Goal: Transaction & Acquisition: Purchase product/service

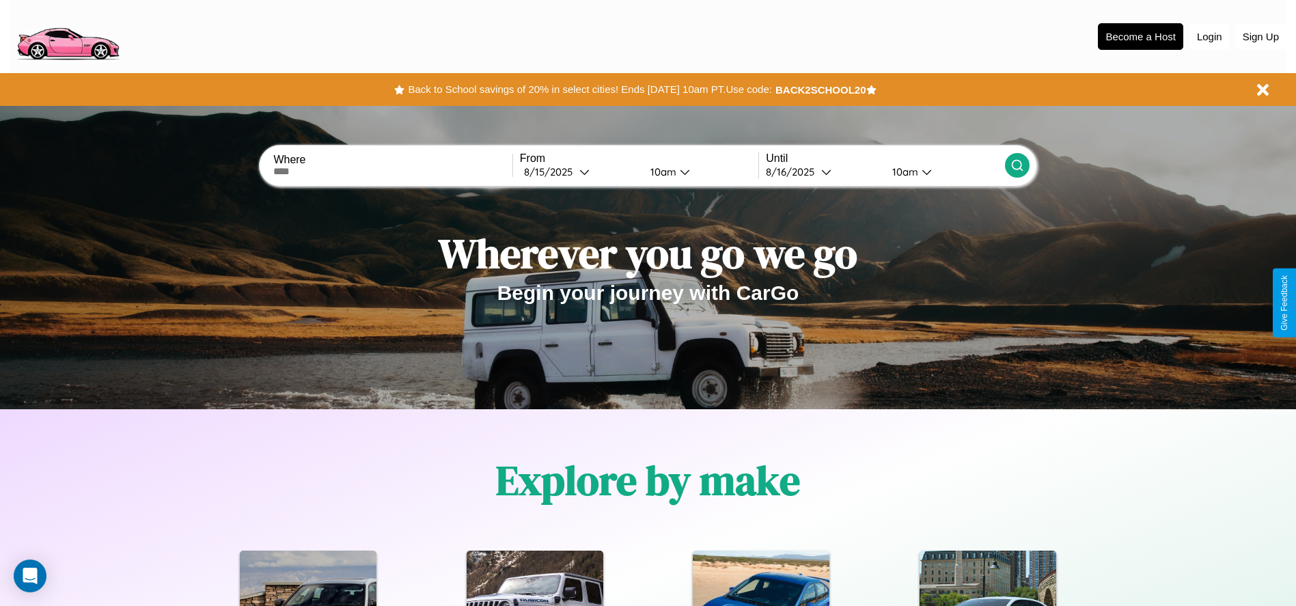
click at [393, 171] on input "text" at bounding box center [392, 171] width 238 height 11
type input "**********"
click at [579, 171] on div "8 / 15 / 2025" at bounding box center [551, 171] width 55 height 13
select select "*"
select select "****"
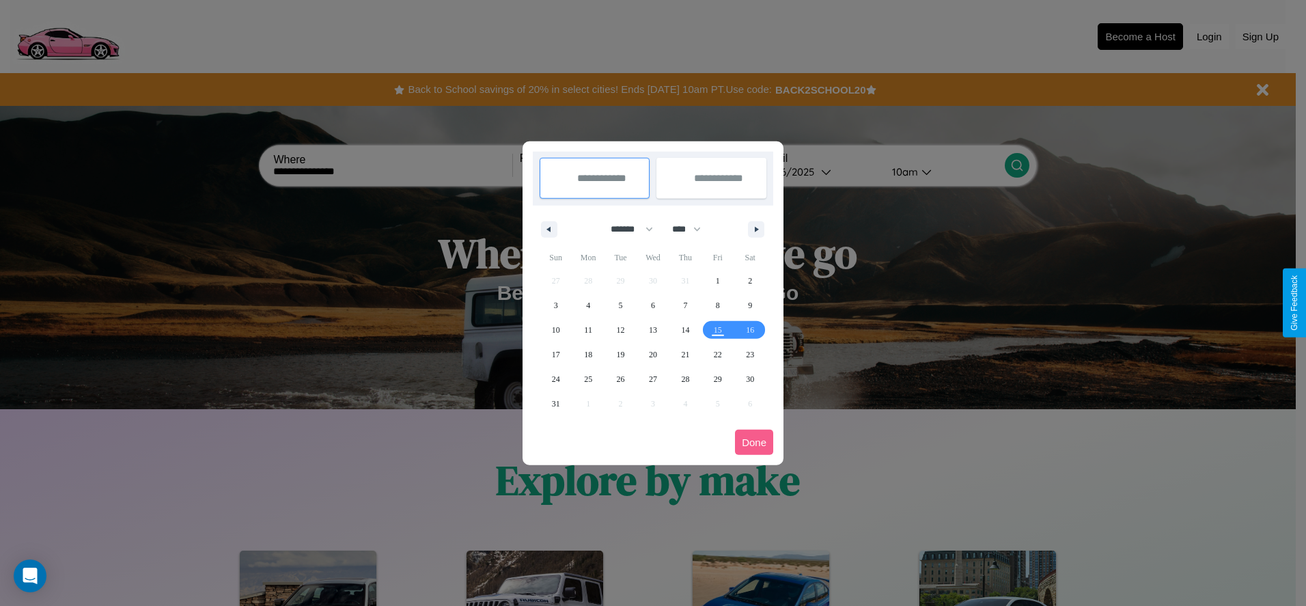
click at [626, 229] on select "******* ******** ***** ***** *** **** **** ****** ********* ******* ******** **…" at bounding box center [630, 229] width 58 height 23
click at [555, 379] on span "24" at bounding box center [556, 379] width 8 height 25
type input "**********"
click at [756, 229] on icon "button" at bounding box center [759, 229] width 7 height 5
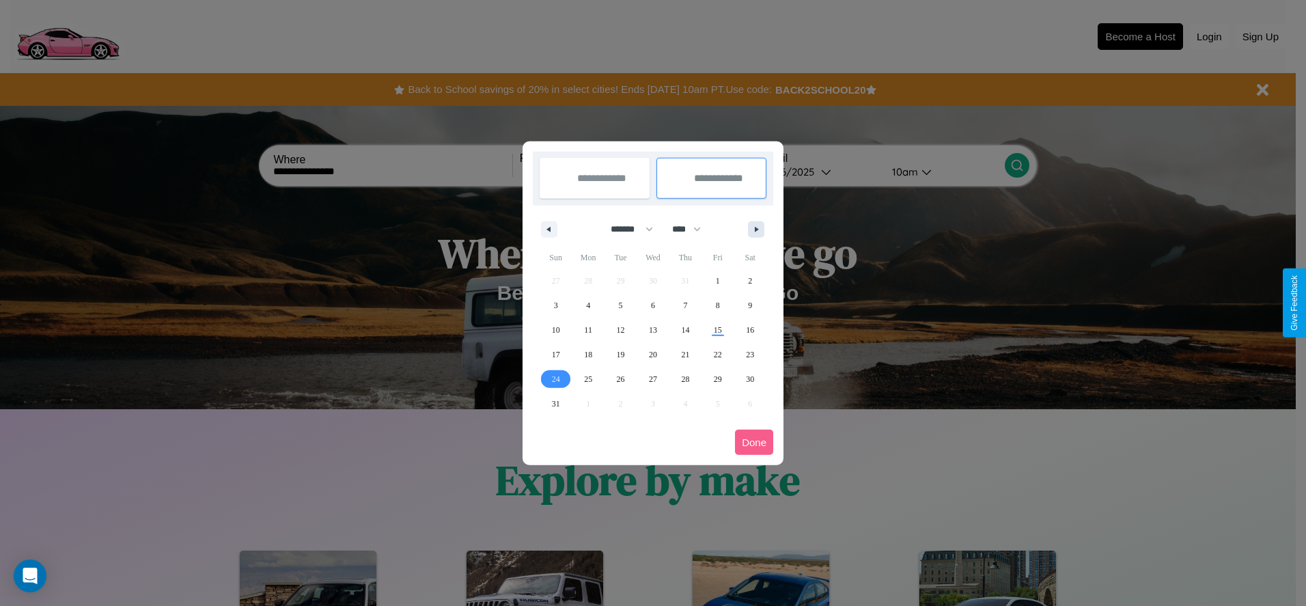
select select "*"
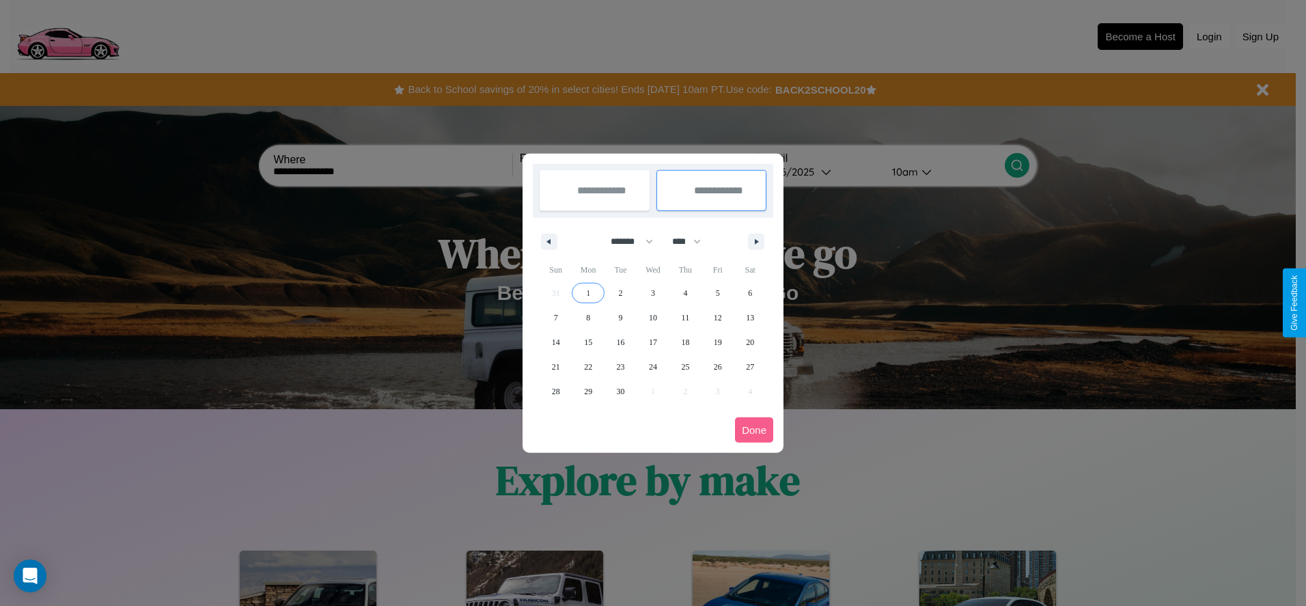
click at [588, 292] on span "1" at bounding box center [588, 293] width 4 height 25
type input "**********"
select select "*"
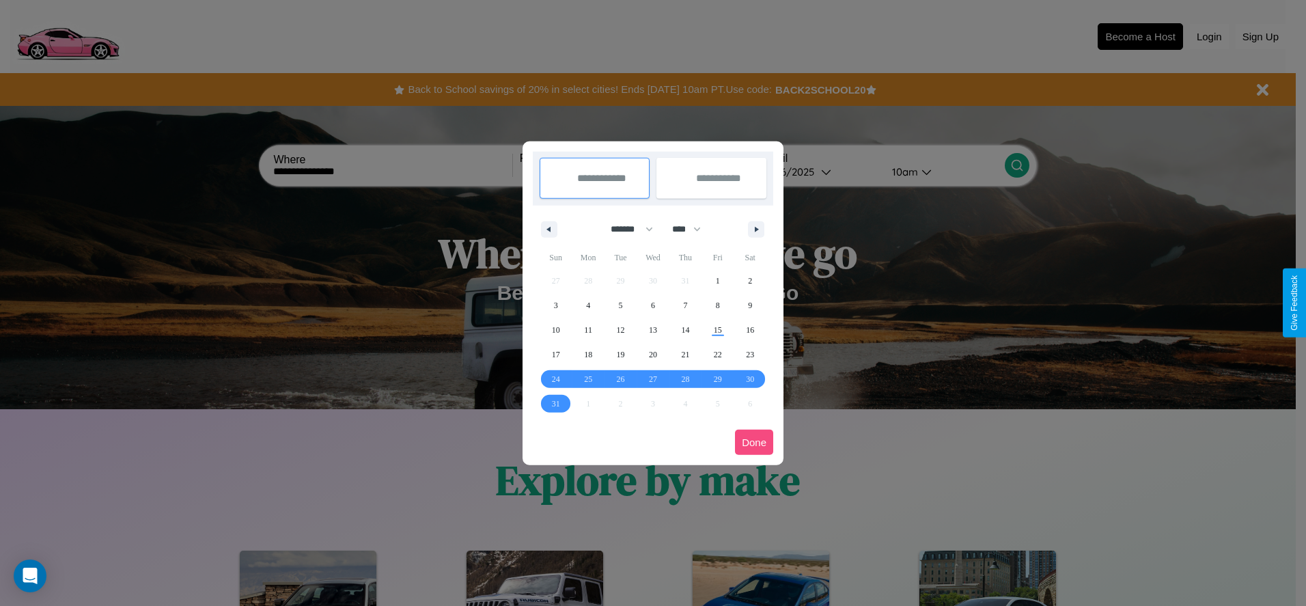
click at [754, 442] on button "Done" at bounding box center [754, 442] width 38 height 25
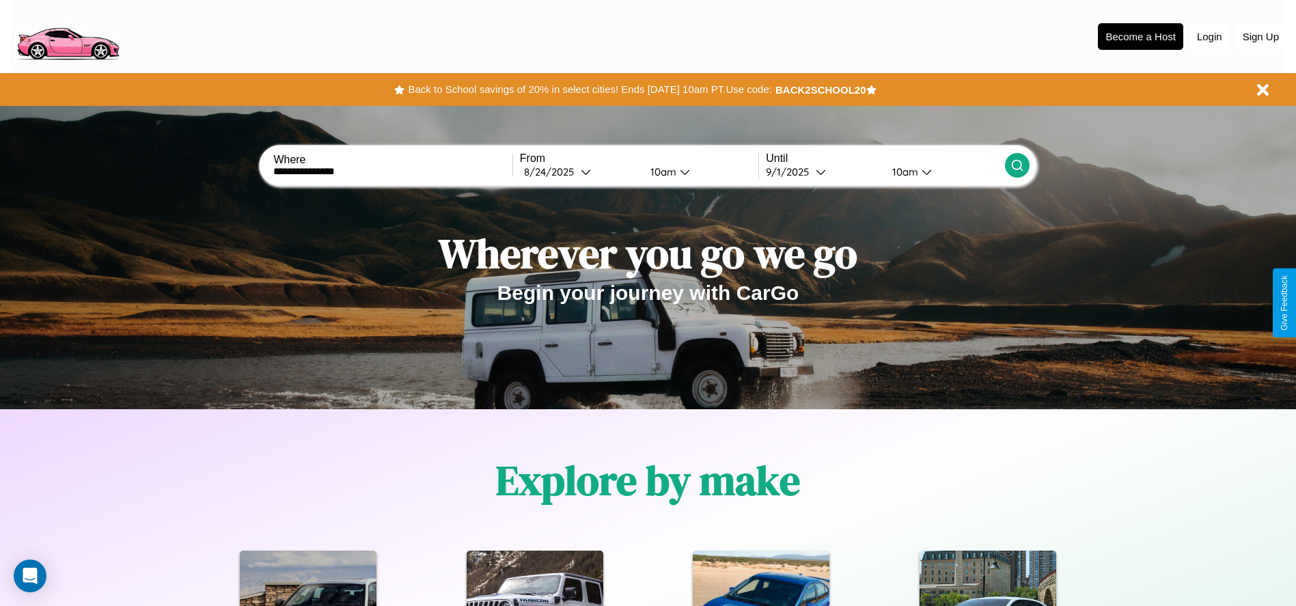
click at [1017, 165] on icon at bounding box center [1018, 166] width 14 height 14
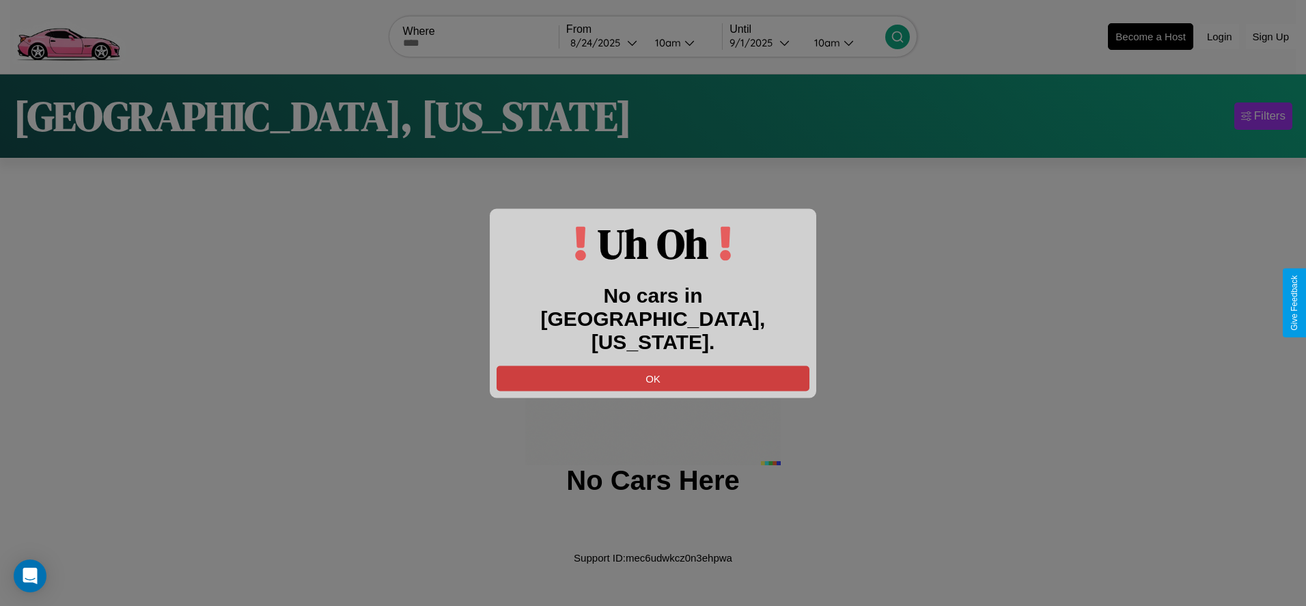
click at [653, 366] on button "OK" at bounding box center [653, 378] width 313 height 25
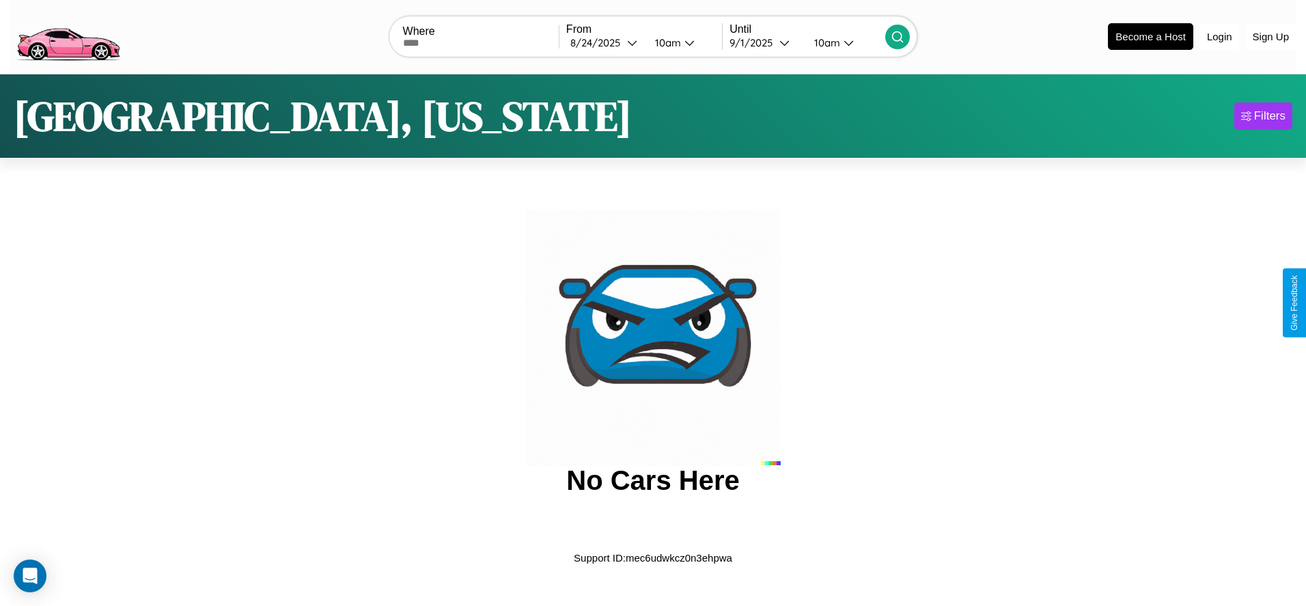
click at [68, 35] on img at bounding box center [67, 35] width 115 height 57
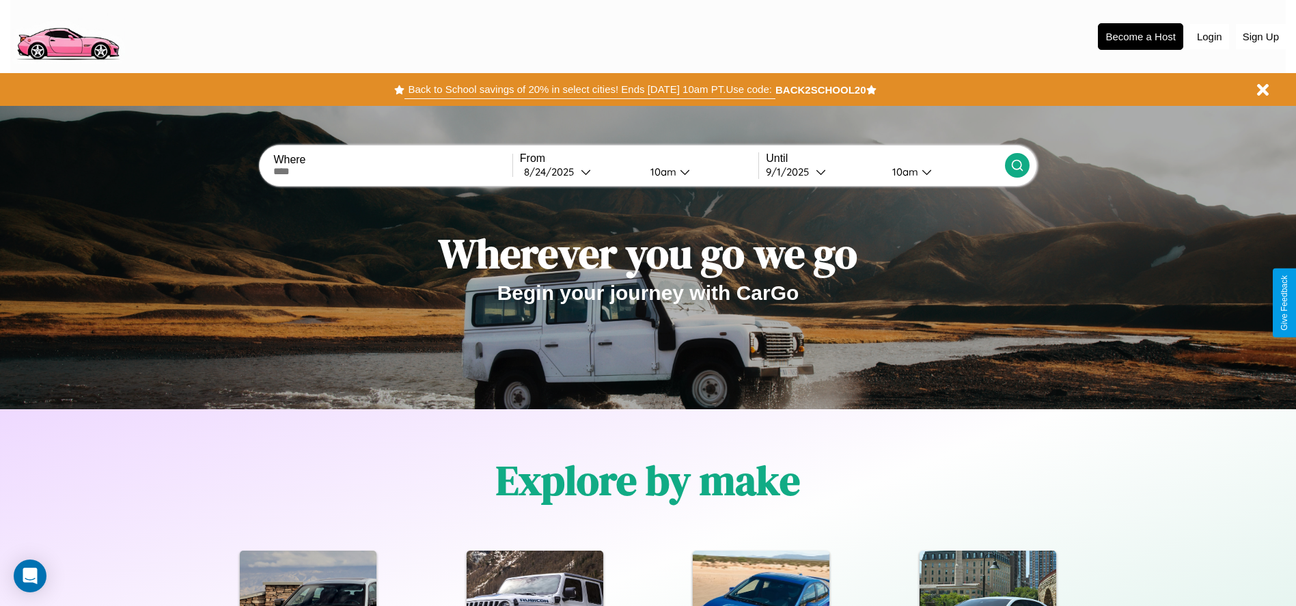
click at [590, 90] on button "Back to School savings of 20% in select cities! Ends 9/1 at 10am PT. Use code:" at bounding box center [589, 89] width 370 height 19
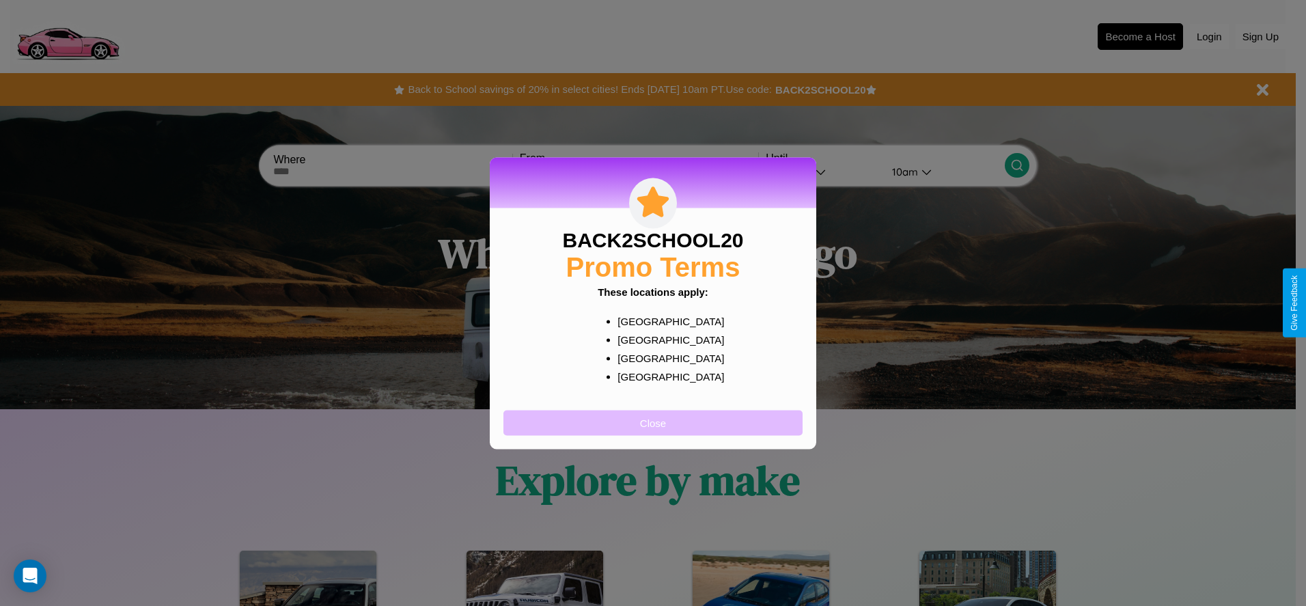
click at [653, 422] on button "Close" at bounding box center [653, 422] width 299 height 25
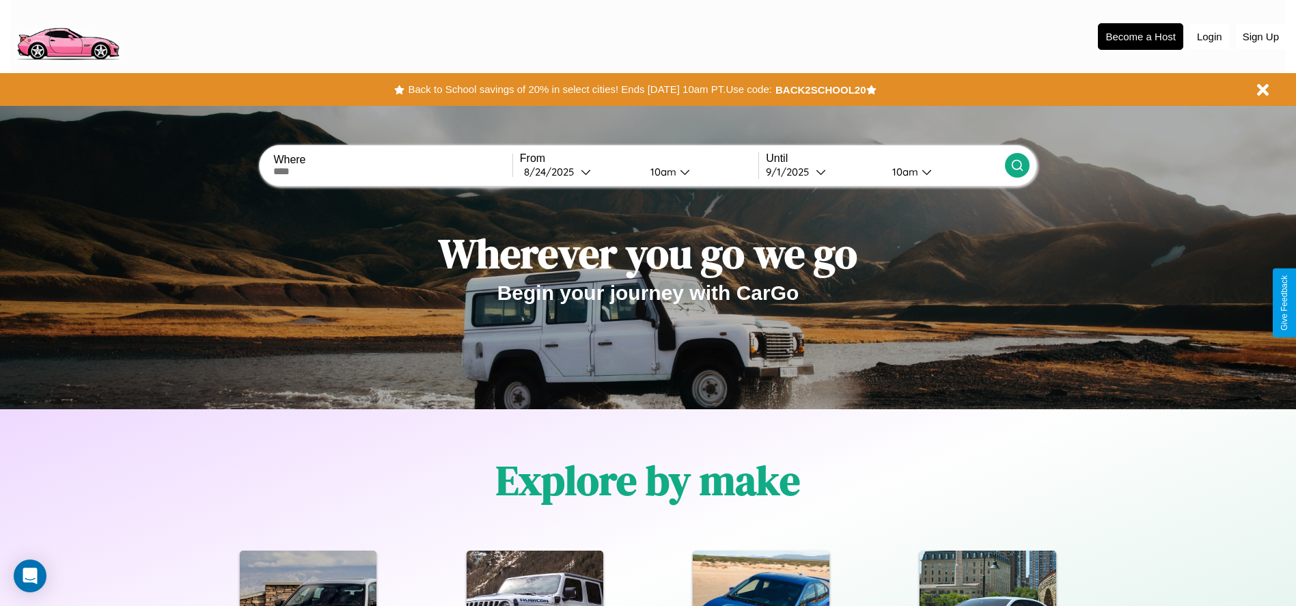
click at [393, 171] on input "text" at bounding box center [392, 171] width 238 height 11
type input "********"
click at [579, 171] on div "8 / 24 / 2025" at bounding box center [552, 171] width 57 height 13
select select "*"
select select "****"
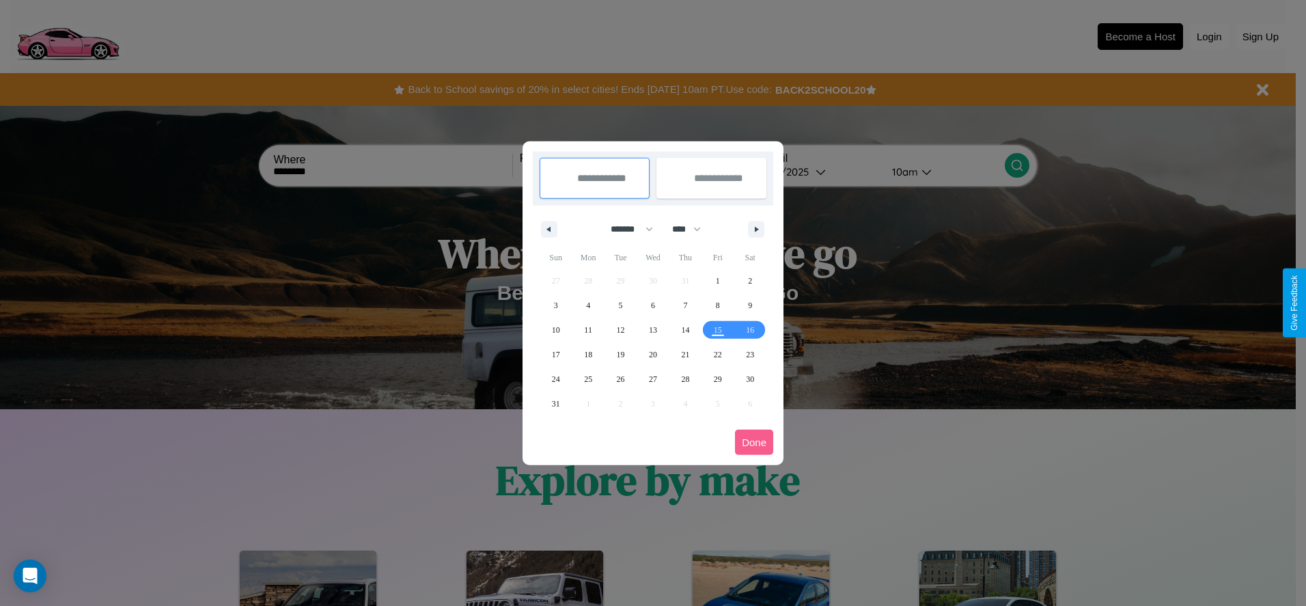
drag, startPoint x: 626, startPoint y: 229, endPoint x: 653, endPoint y: 274, distance: 52.7
click at [626, 229] on select "******* ******** ***** ***** *** **** **** ****** ********* ******* ******** **…" at bounding box center [630, 229] width 58 height 23
select select "*"
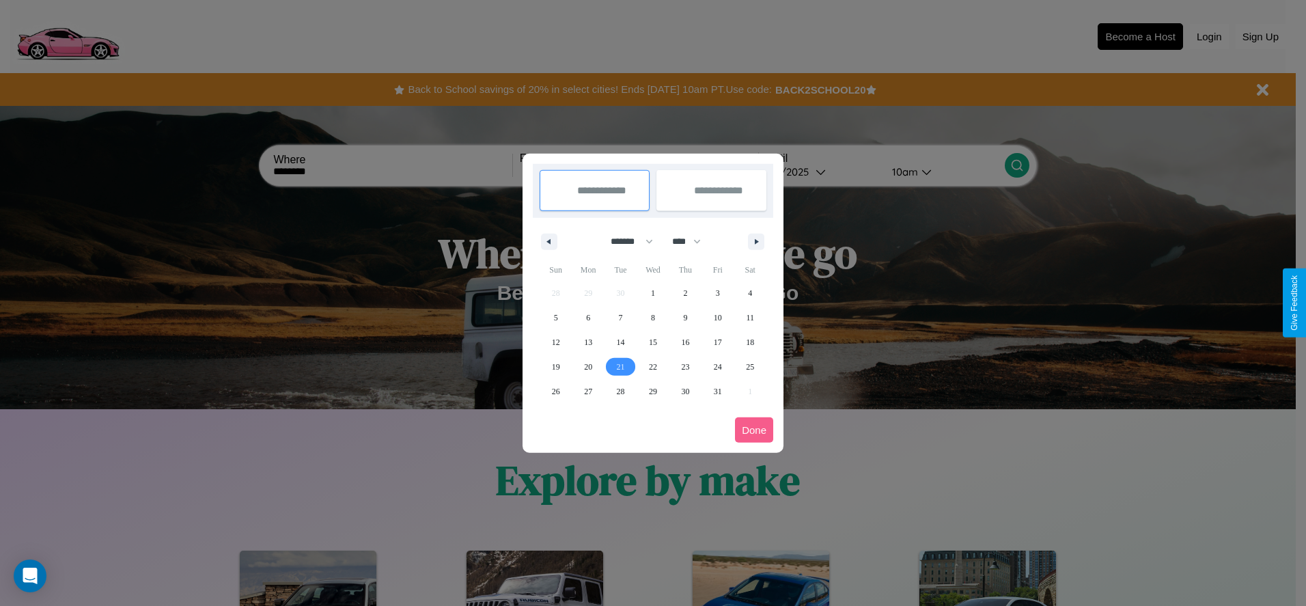
click at [620, 366] on span "21" at bounding box center [621, 367] width 8 height 25
type input "**********"
click at [653, 391] on span "29" at bounding box center [653, 391] width 8 height 25
type input "**********"
click at [754, 430] on button "Done" at bounding box center [754, 429] width 38 height 25
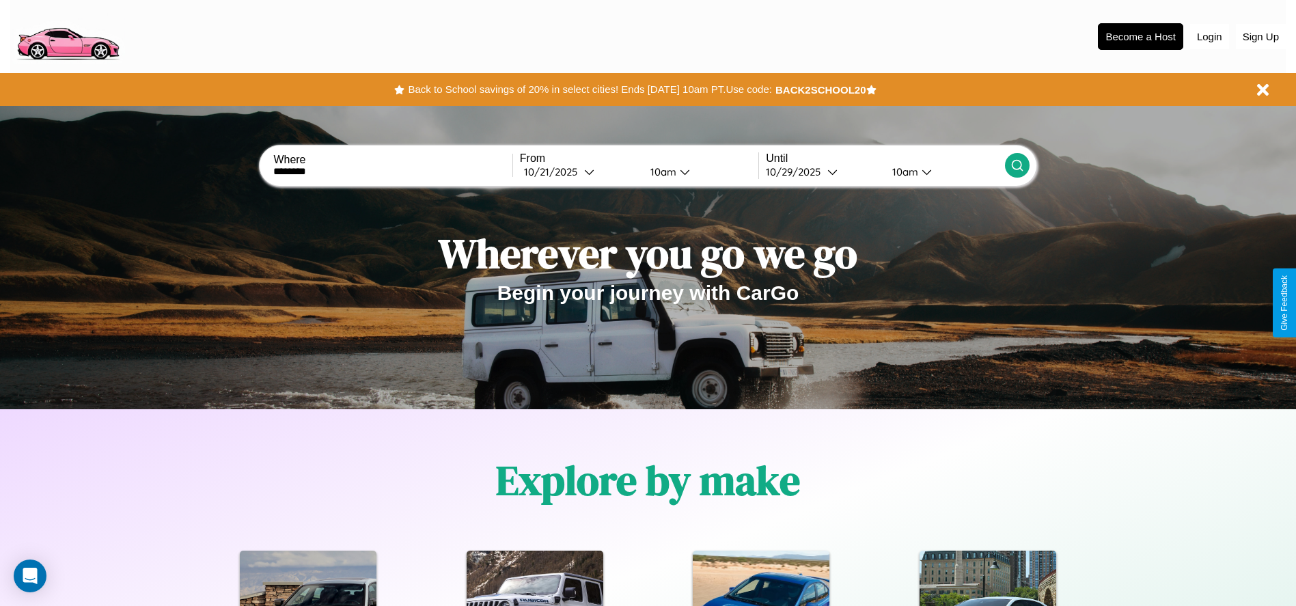
click at [661, 171] on div "10am" at bounding box center [662, 171] width 36 height 13
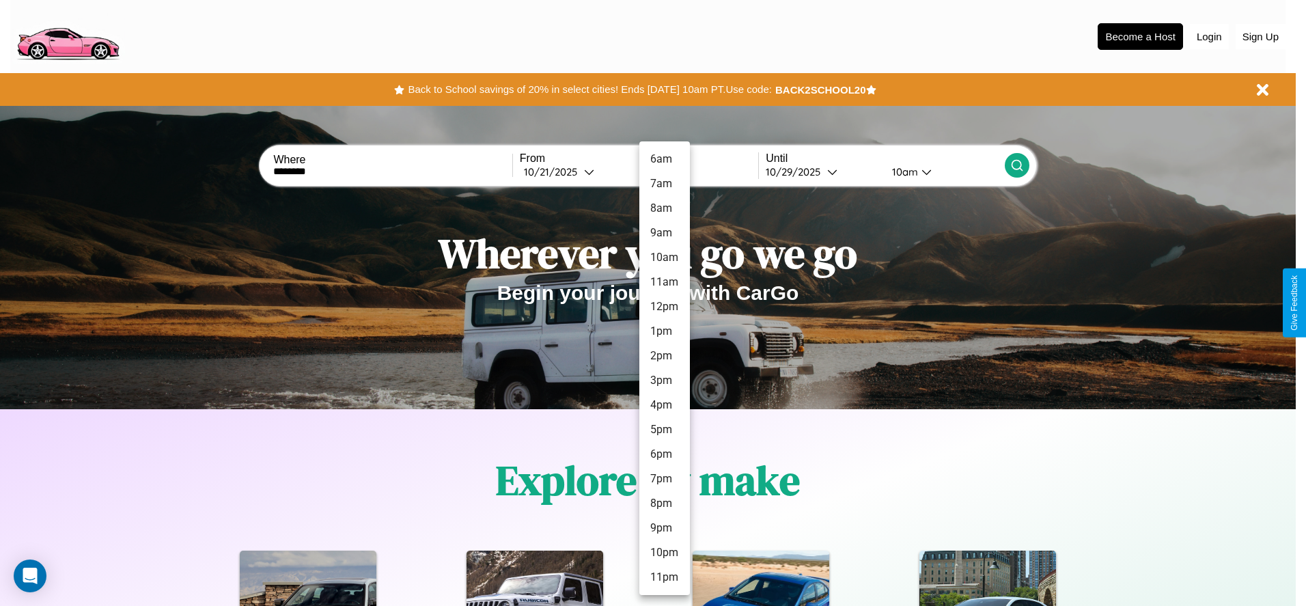
click at [664, 331] on li "1pm" at bounding box center [665, 331] width 51 height 25
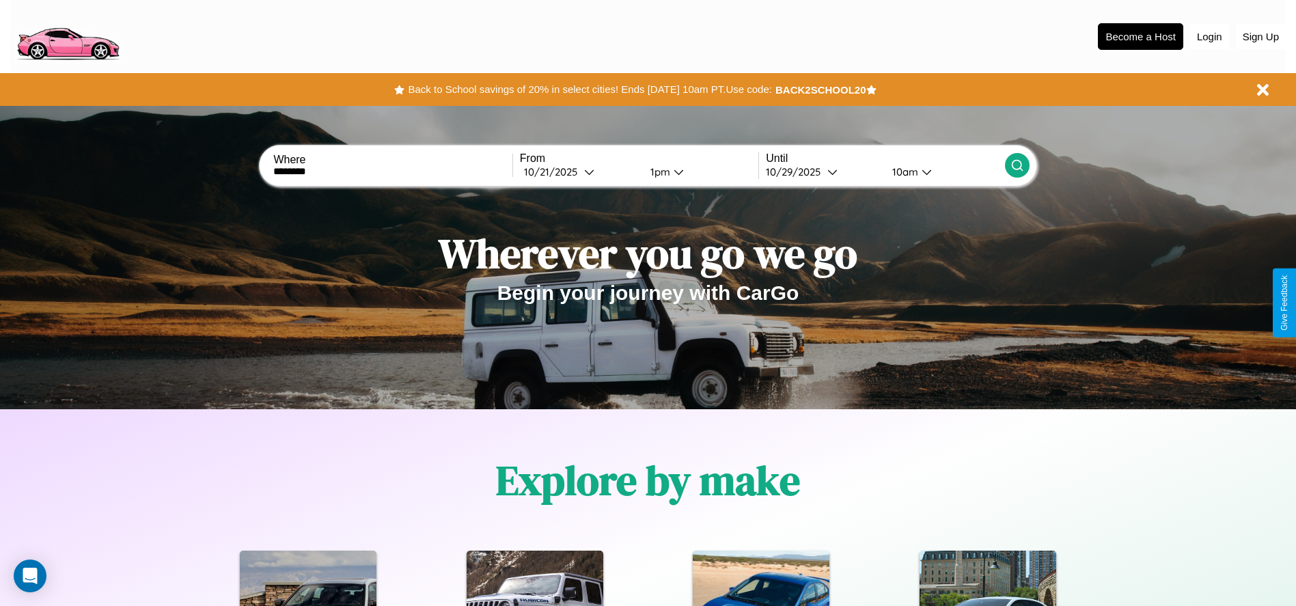
click at [903, 171] on div "10am" at bounding box center [903, 171] width 36 height 13
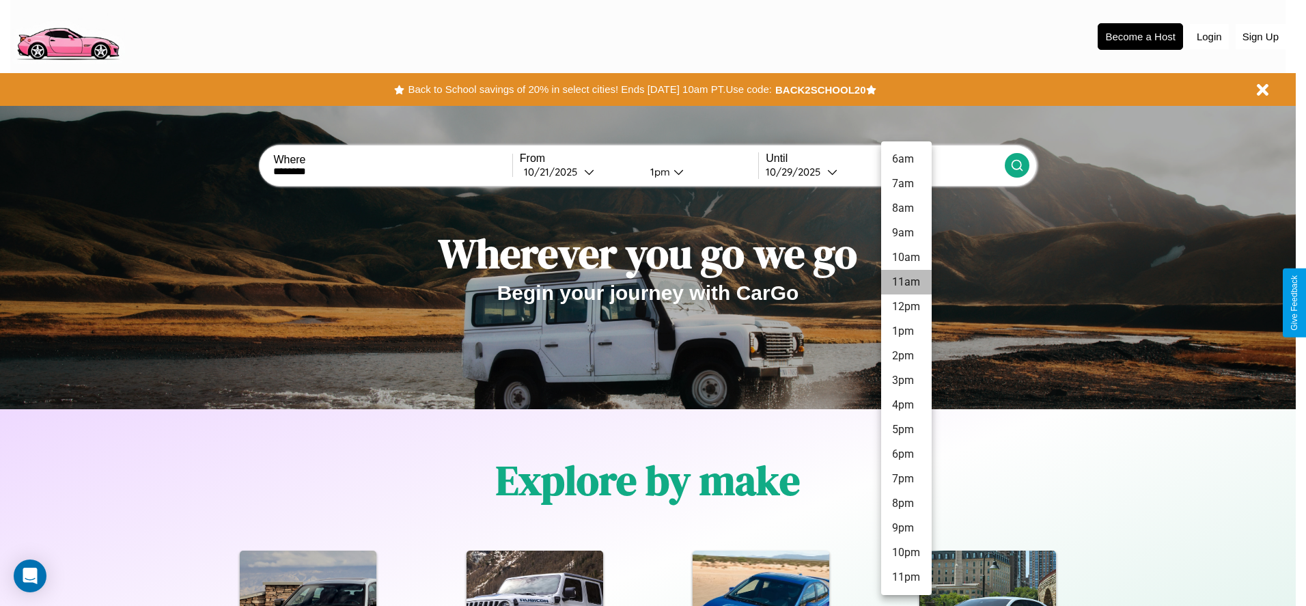
click at [906, 282] on li "11am" at bounding box center [906, 282] width 51 height 25
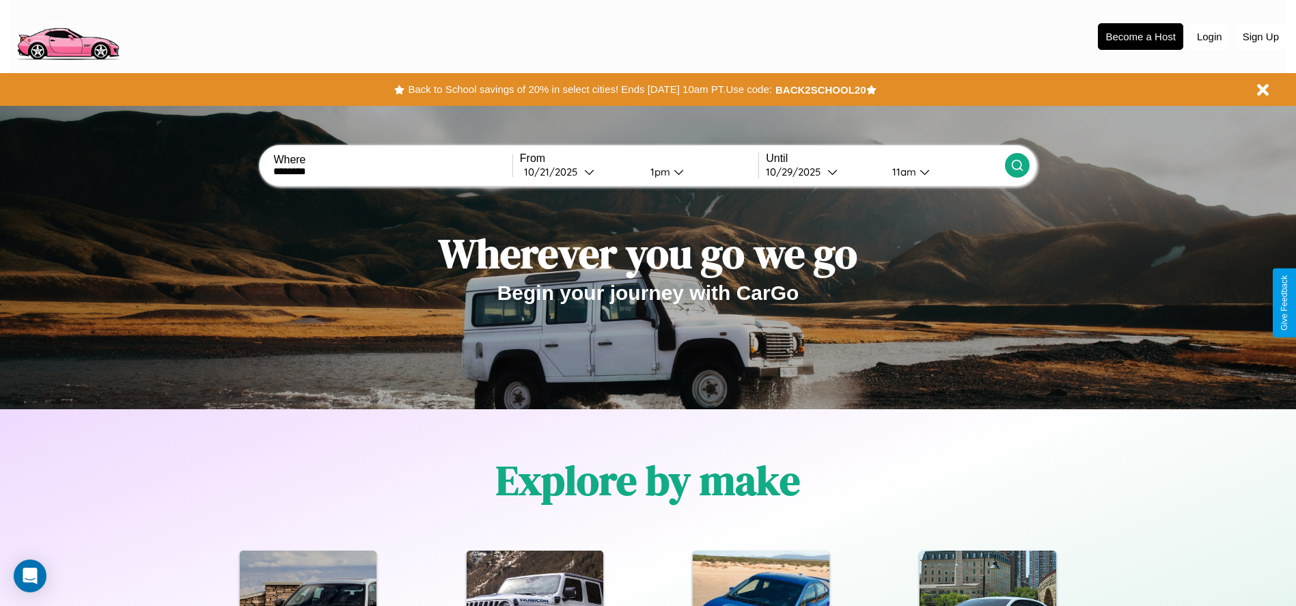
click at [1017, 165] on icon at bounding box center [1018, 166] width 14 height 14
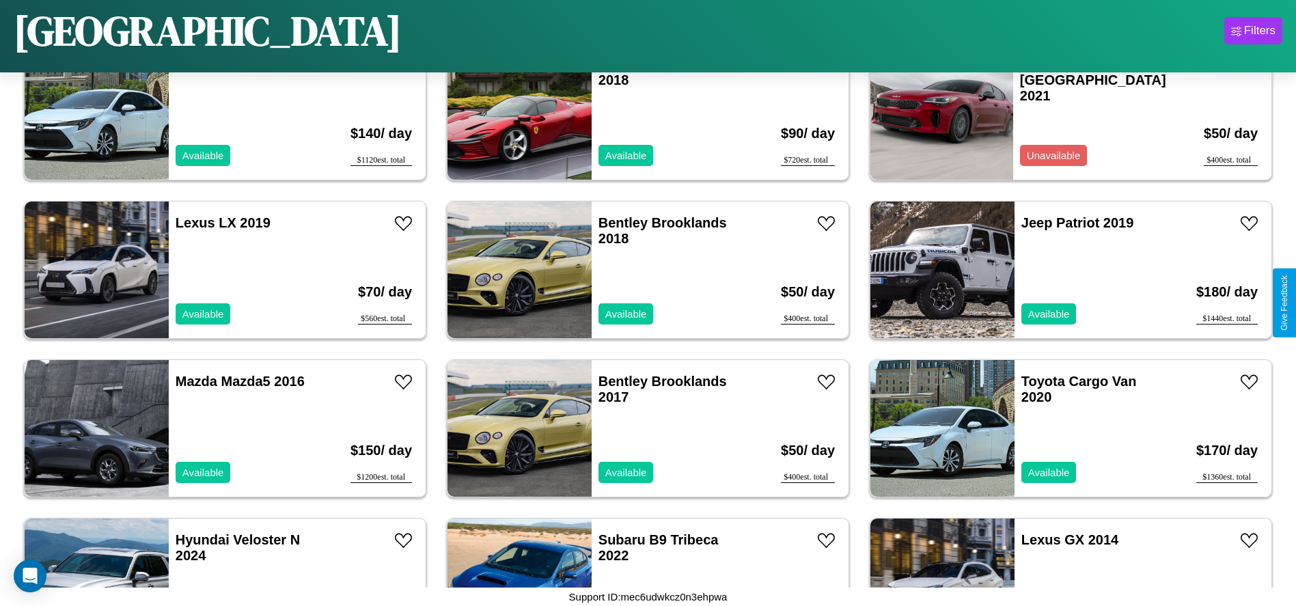
scroll to position [3481, 0]
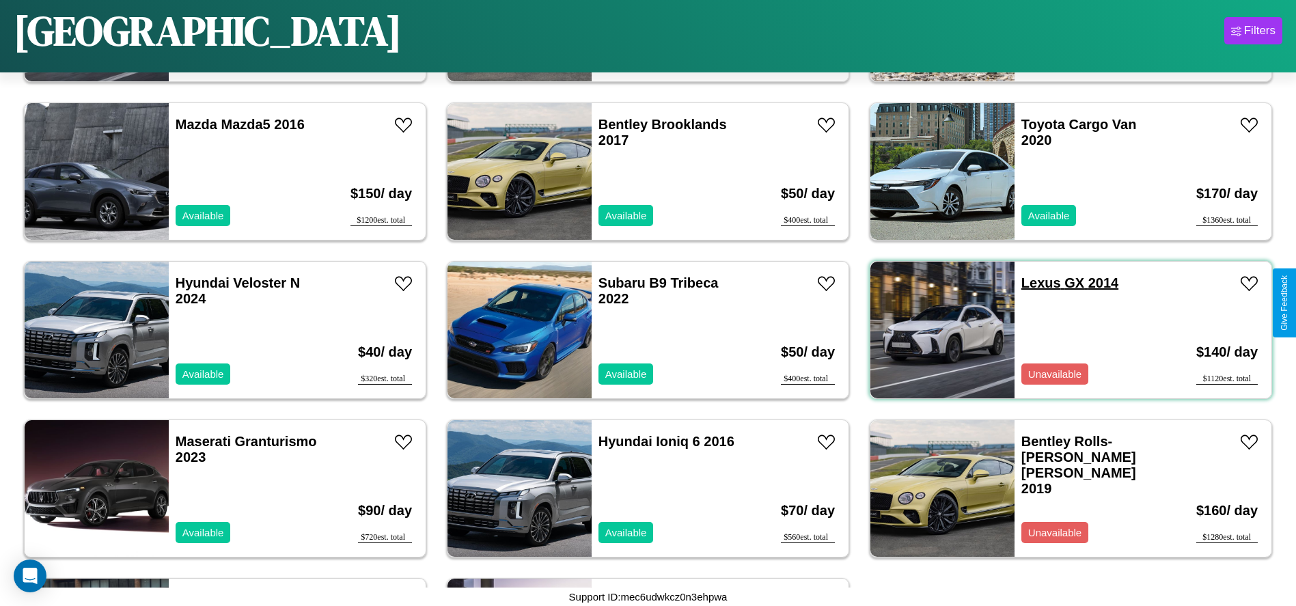
click at [1032, 283] on link "Lexus GX 2014" at bounding box center [1069, 282] width 97 height 15
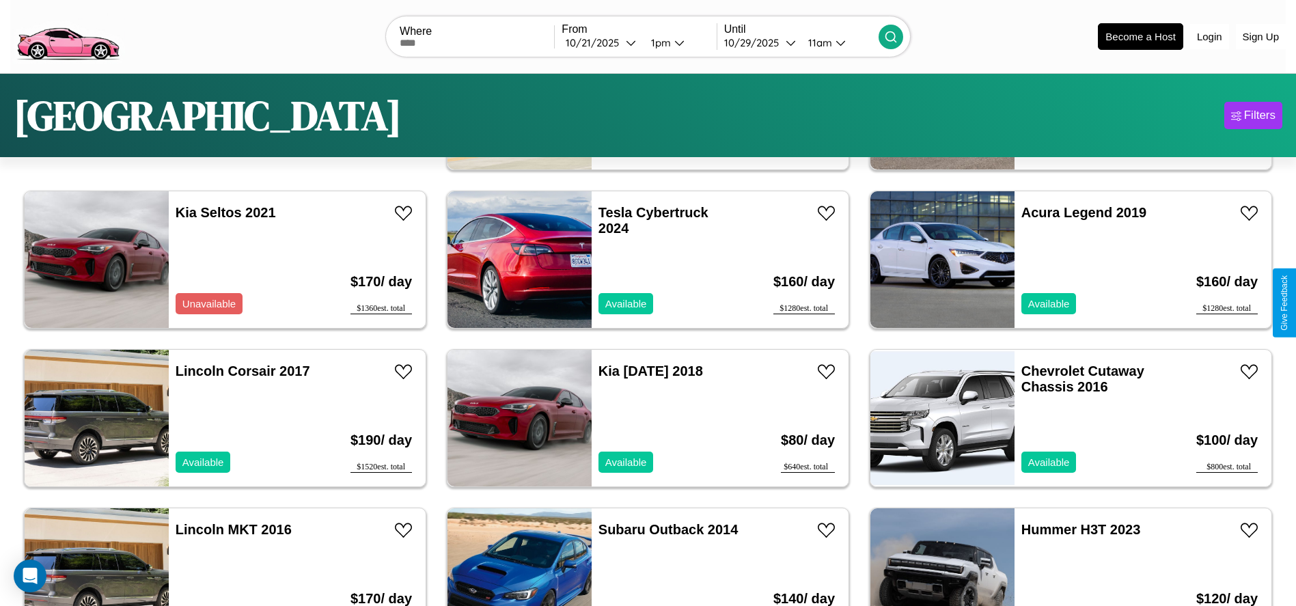
scroll to position [0, 0]
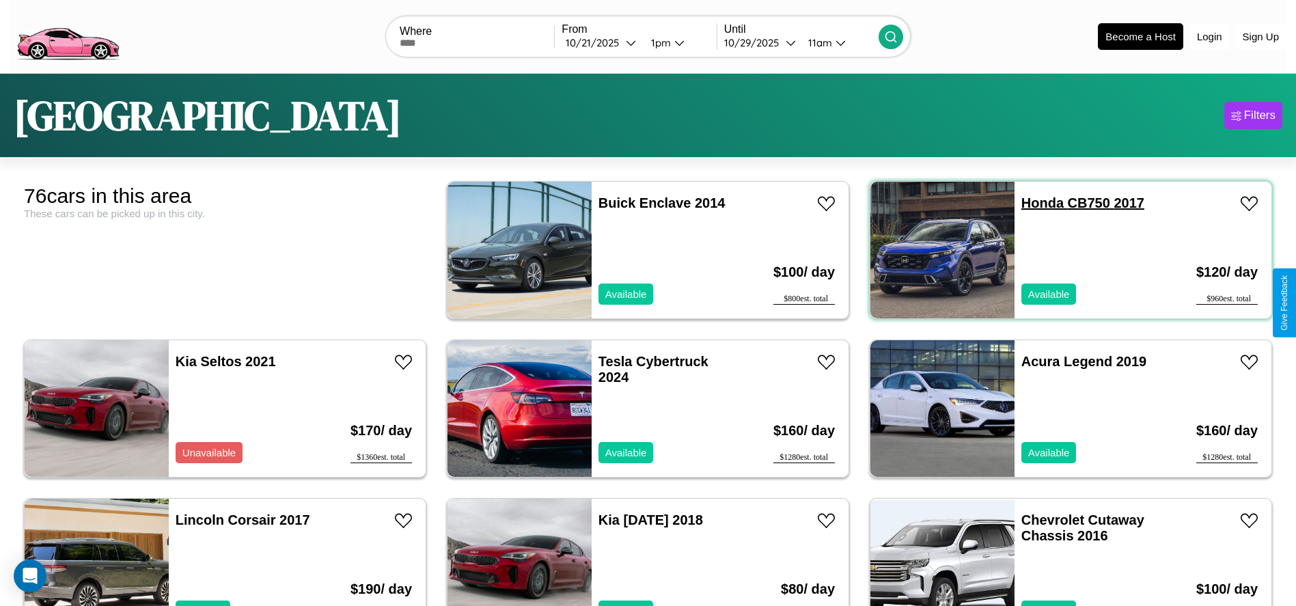
click at [1034, 203] on link "Honda CB750 2017" at bounding box center [1082, 202] width 123 height 15
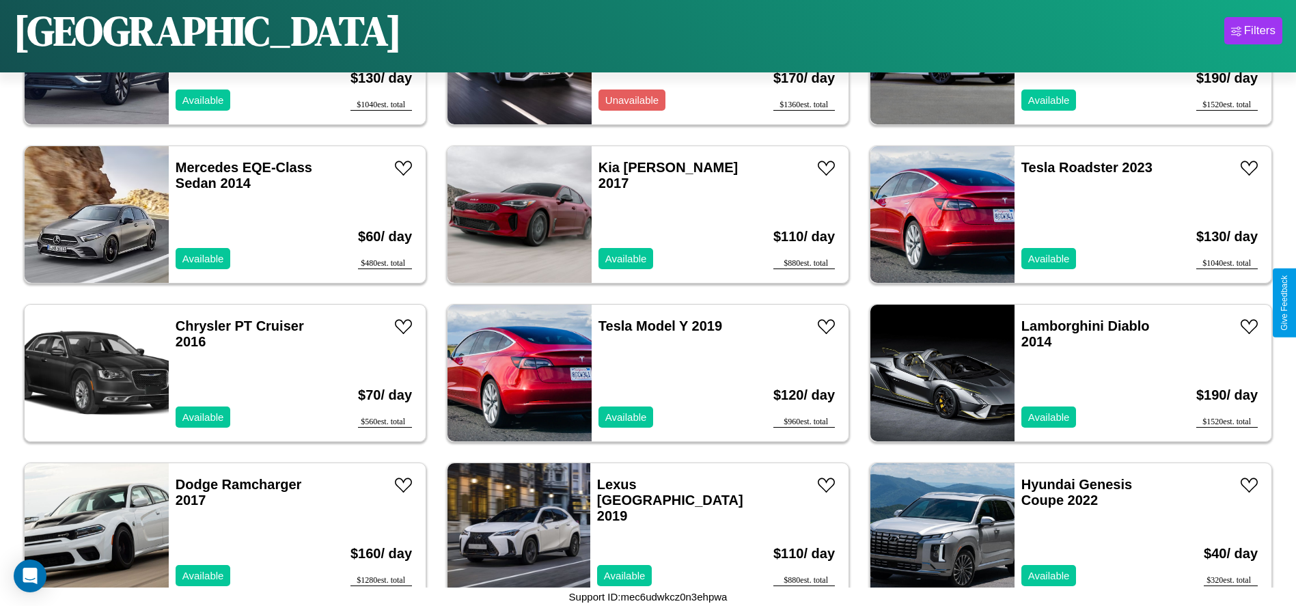
scroll to position [1420, 0]
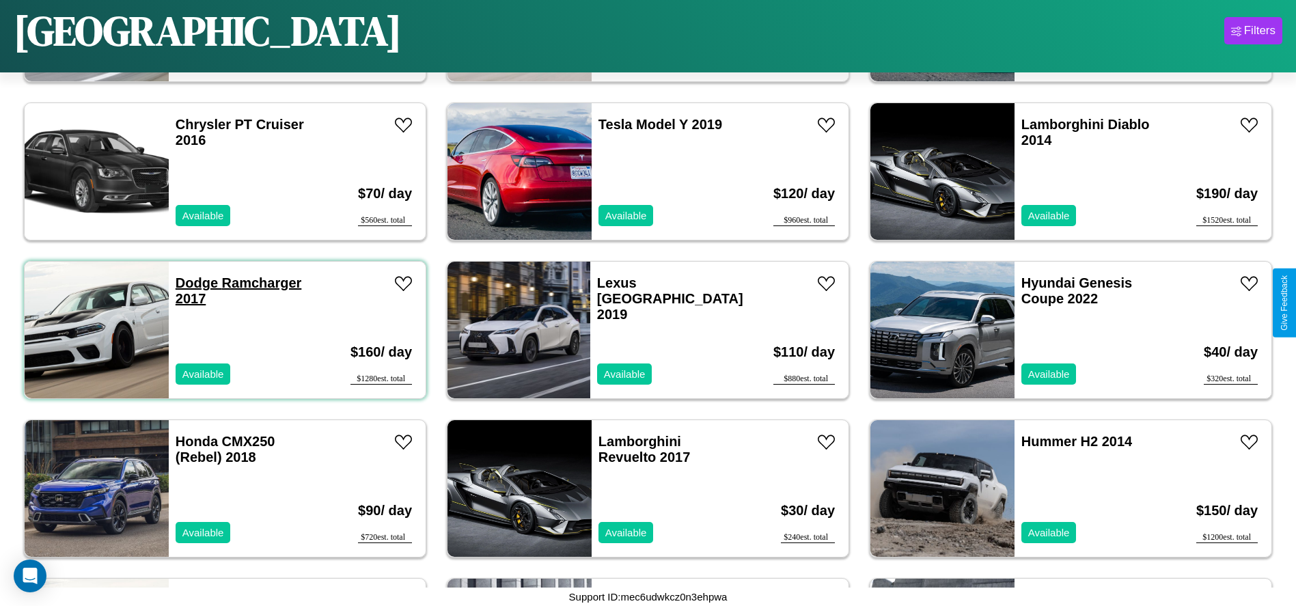
click at [195, 283] on link "Dodge Ramcharger 2017" at bounding box center [239, 290] width 126 height 31
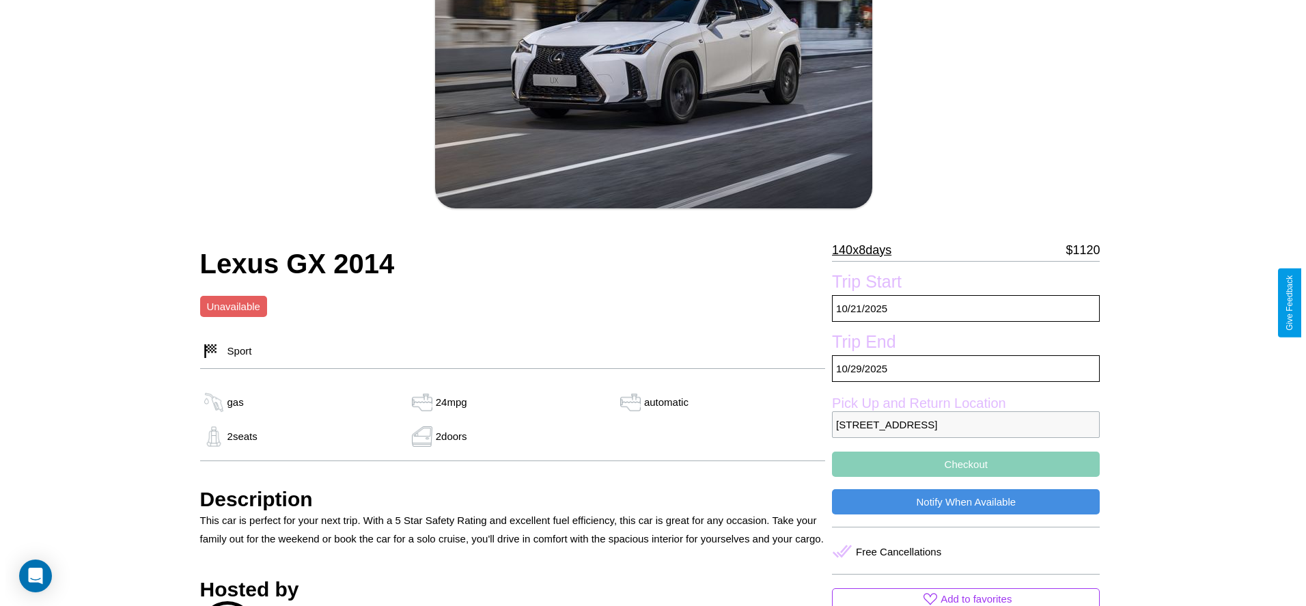
scroll to position [198, 0]
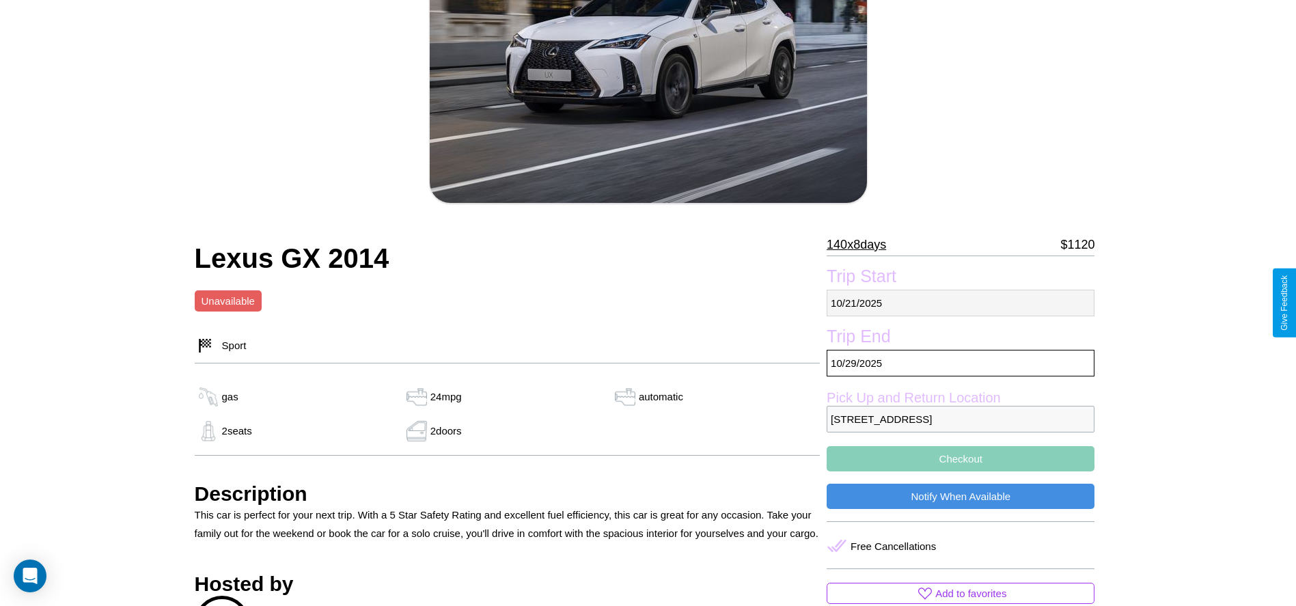
click at [961, 303] on p "[DATE]" at bounding box center [961, 303] width 268 height 27
select select "*"
select select "****"
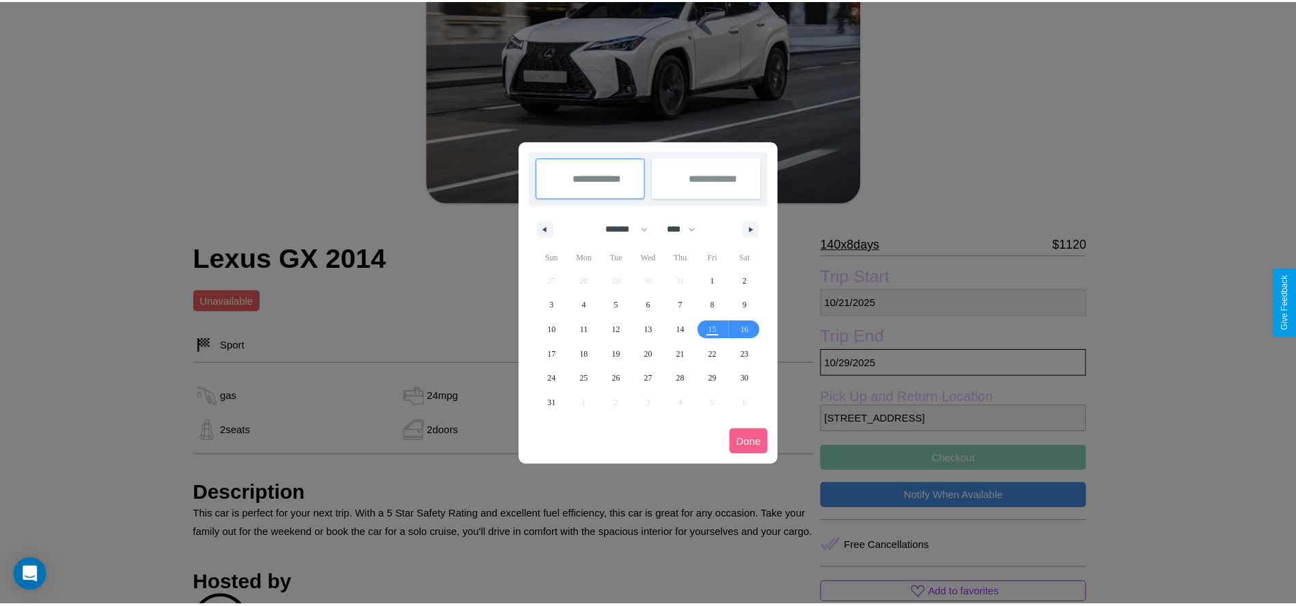
scroll to position [0, 0]
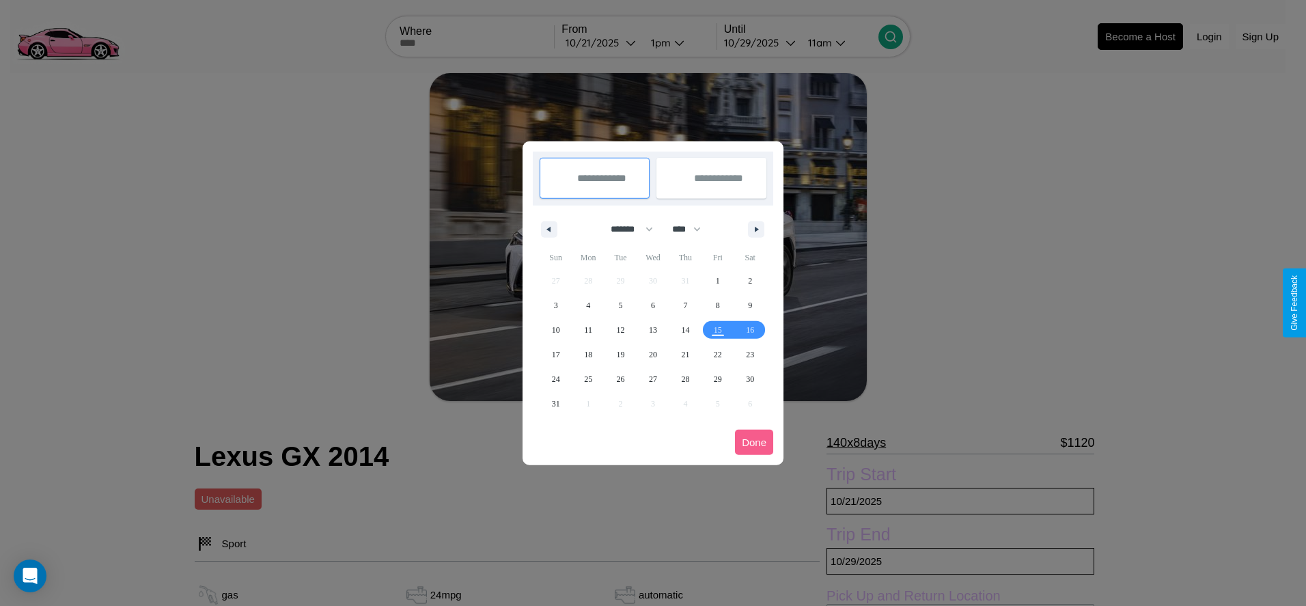
click at [601, 42] on div at bounding box center [653, 303] width 1306 height 606
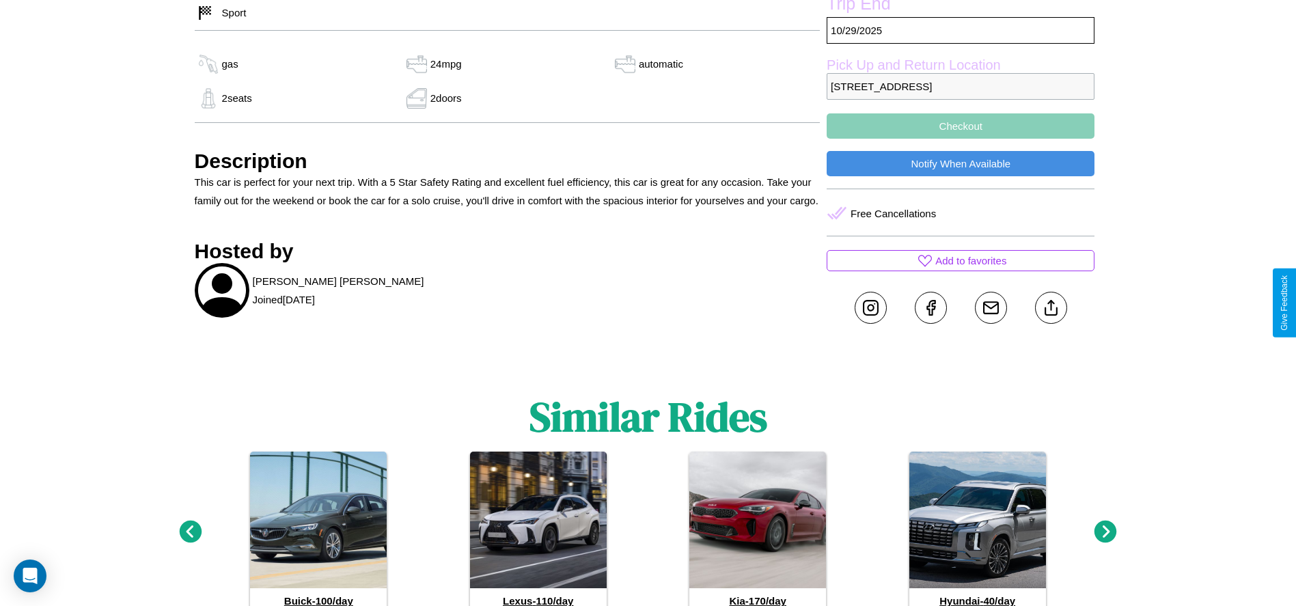
scroll to position [536, 0]
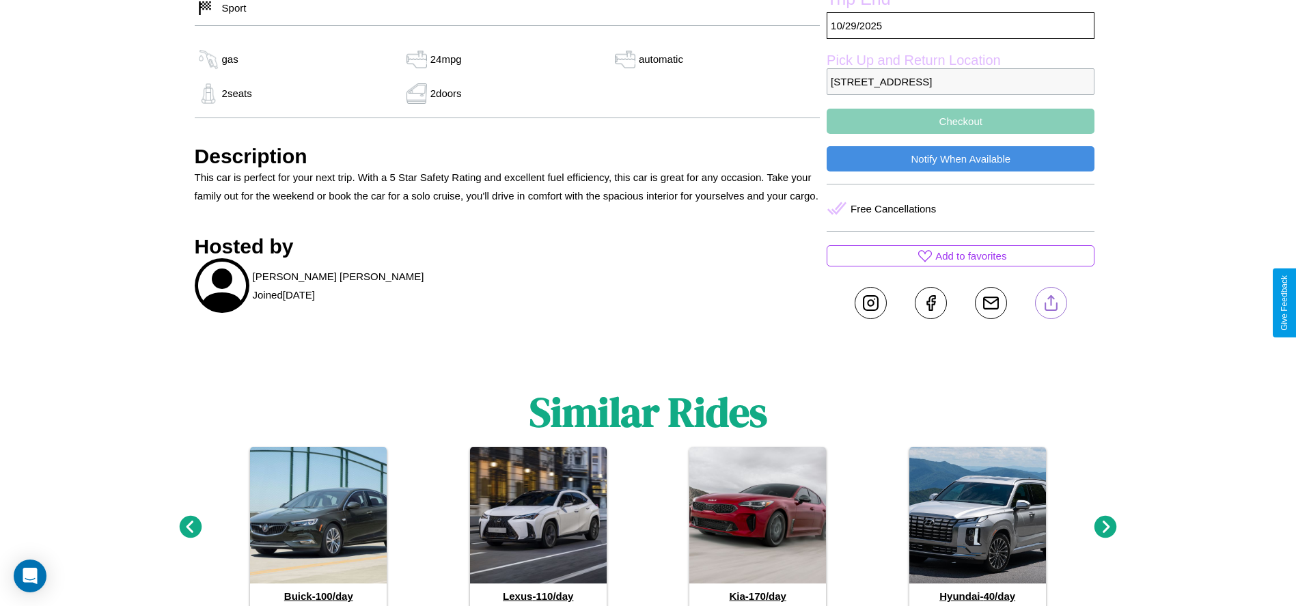
click at [1051, 303] on line at bounding box center [1051, 301] width 0 height 10
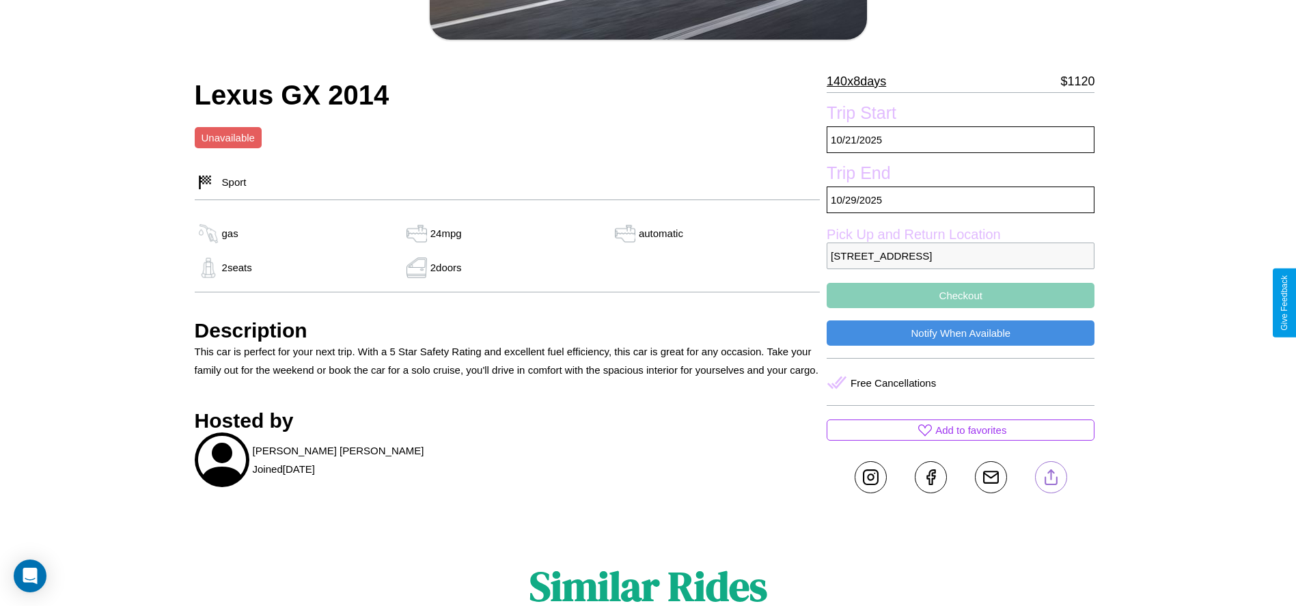
scroll to position [354, 0]
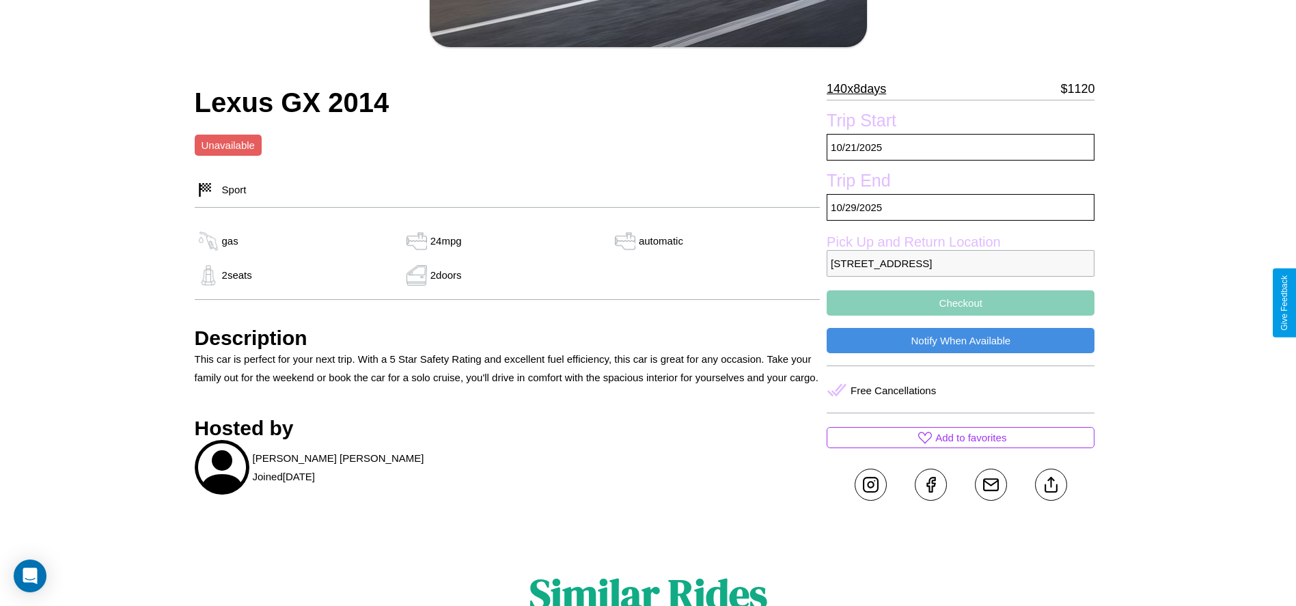
click at [961, 303] on button "Checkout" at bounding box center [961, 302] width 268 height 25
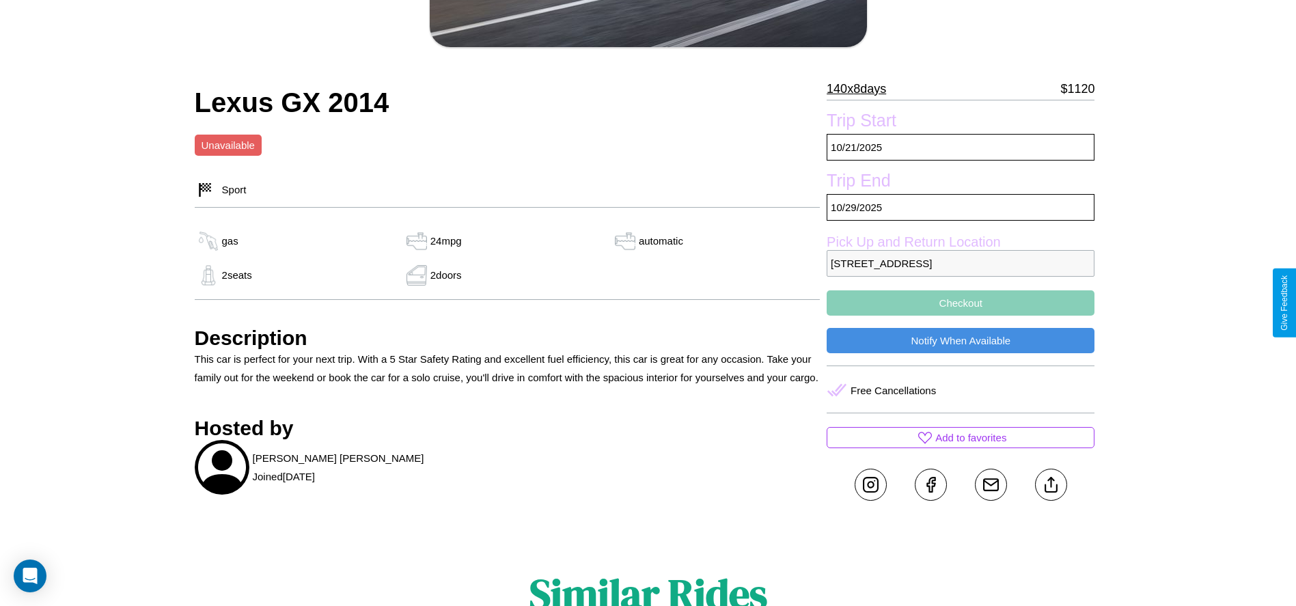
click at [961, 303] on button "Checkout" at bounding box center [961, 302] width 268 height 25
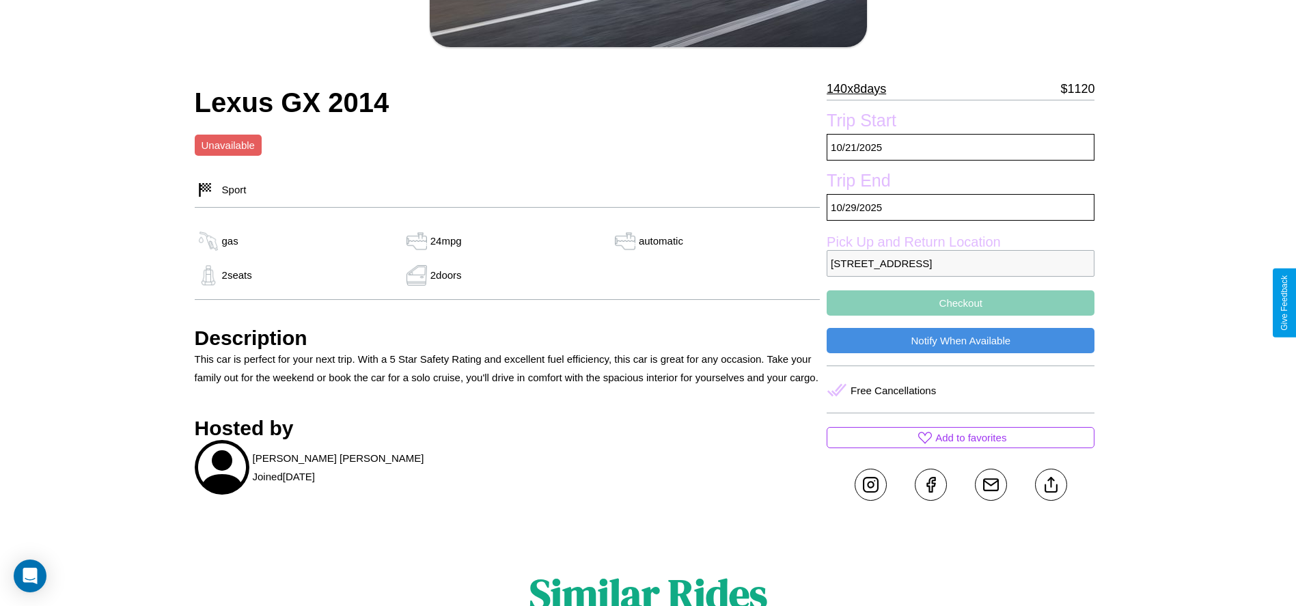
click at [961, 303] on button "Checkout" at bounding box center [961, 302] width 268 height 25
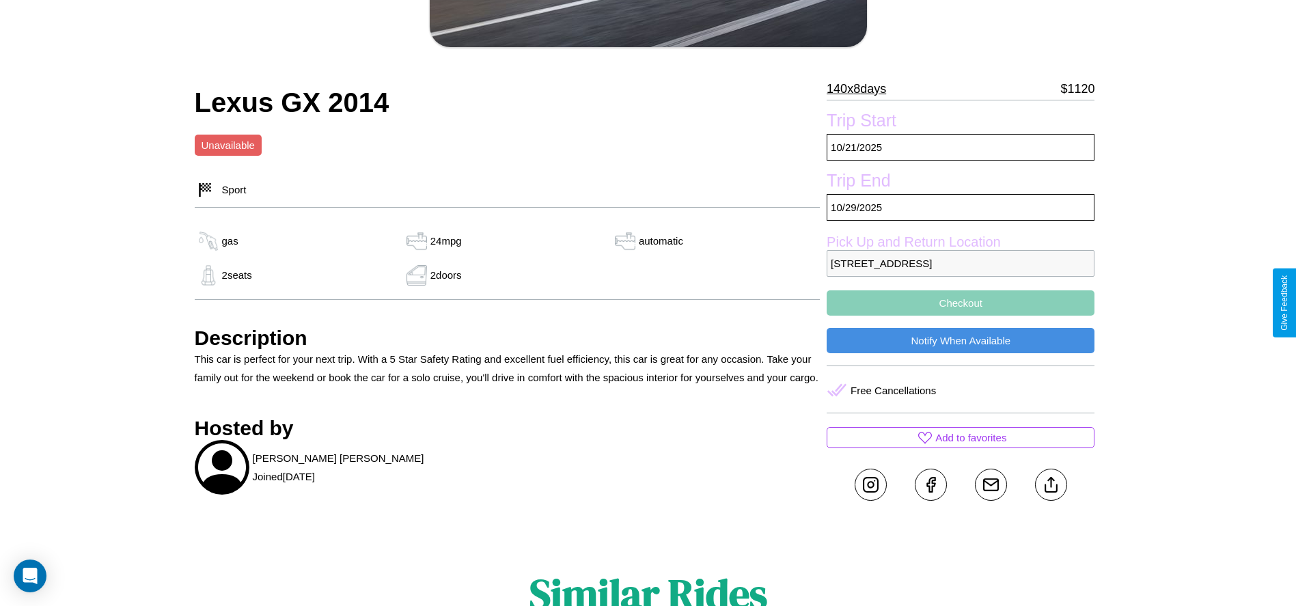
click at [961, 303] on button "Checkout" at bounding box center [961, 302] width 268 height 25
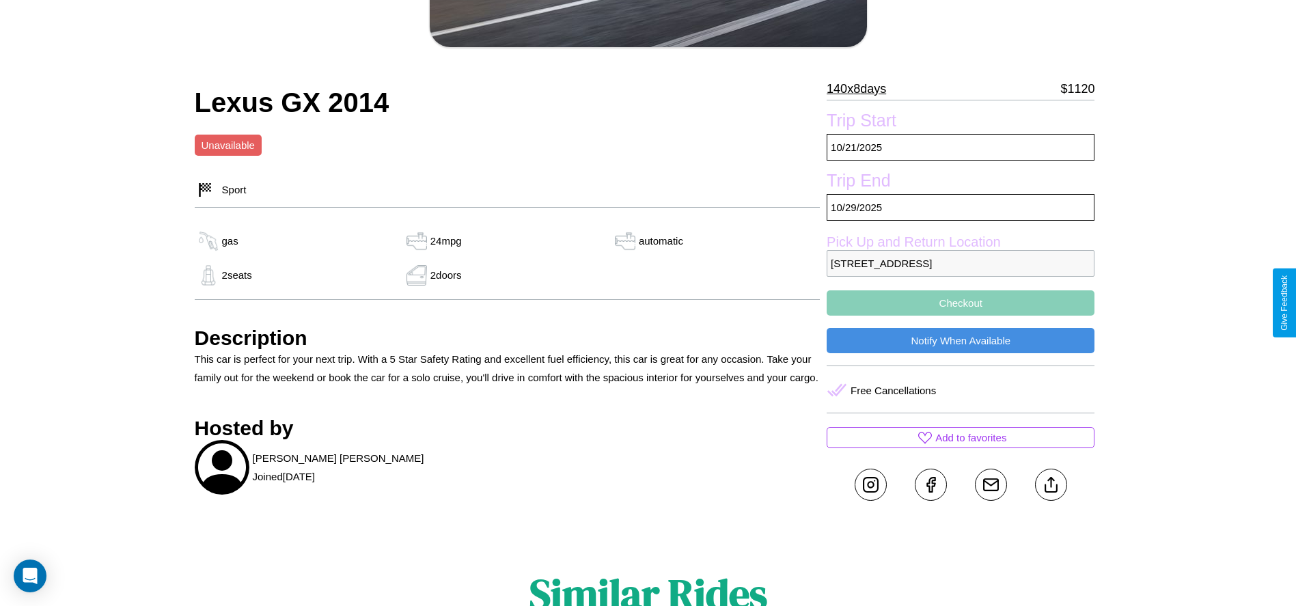
click at [961, 303] on button "Checkout" at bounding box center [961, 302] width 268 height 25
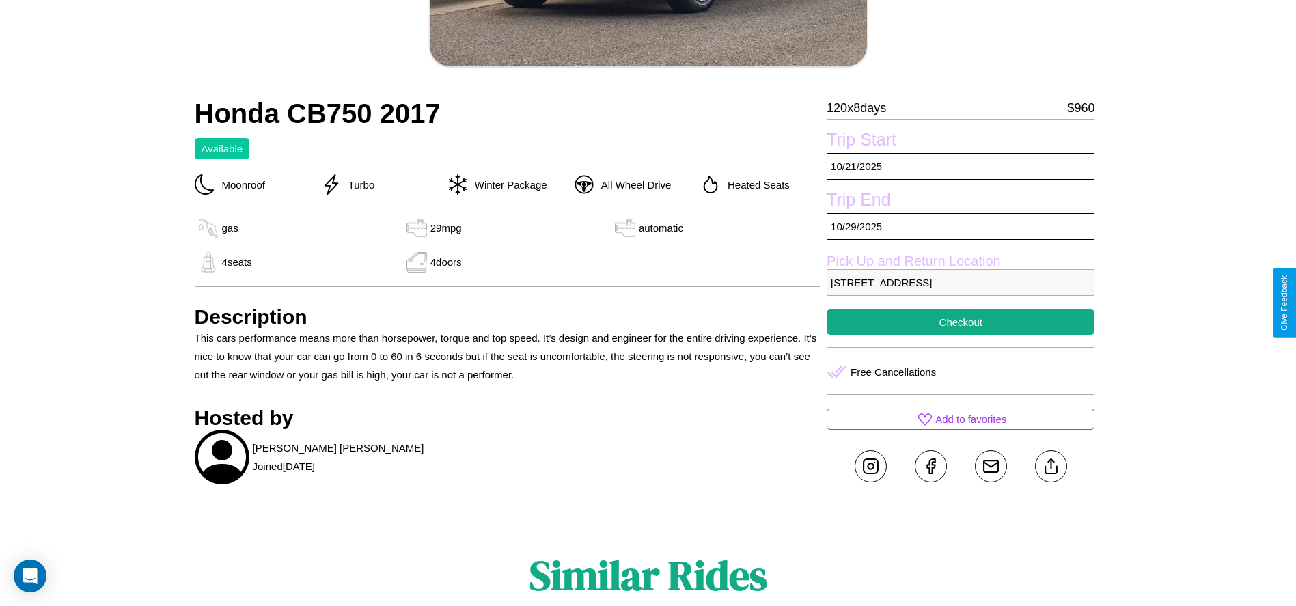
scroll to position [353, 0]
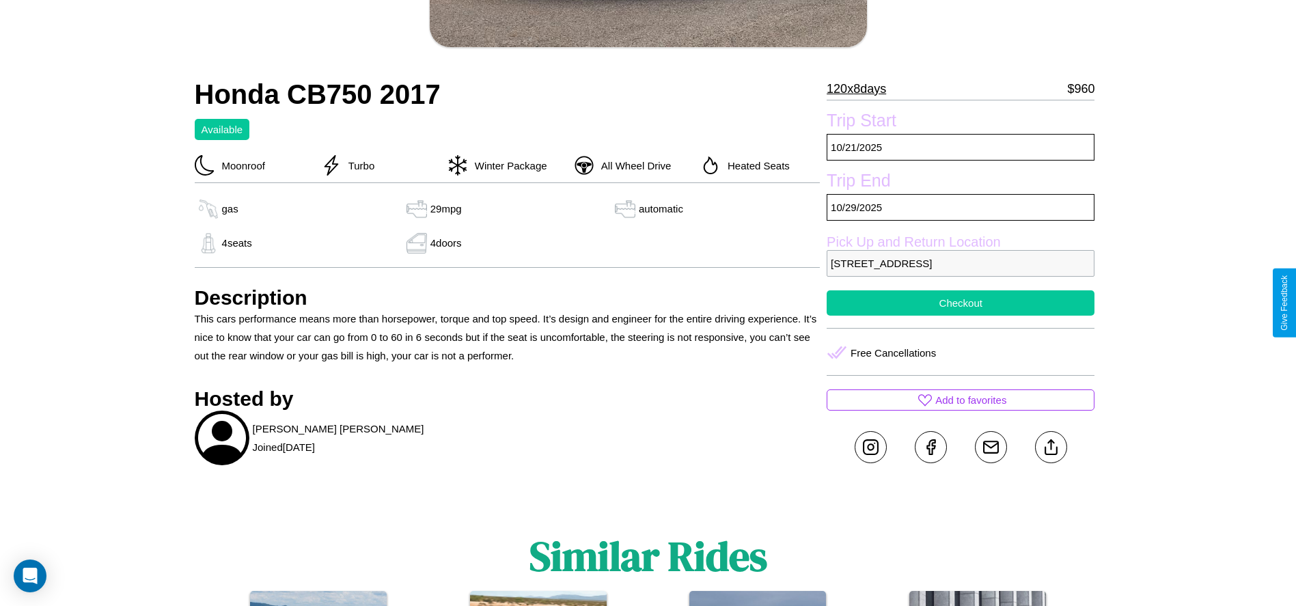
click at [961, 303] on button "Checkout" at bounding box center [961, 302] width 268 height 25
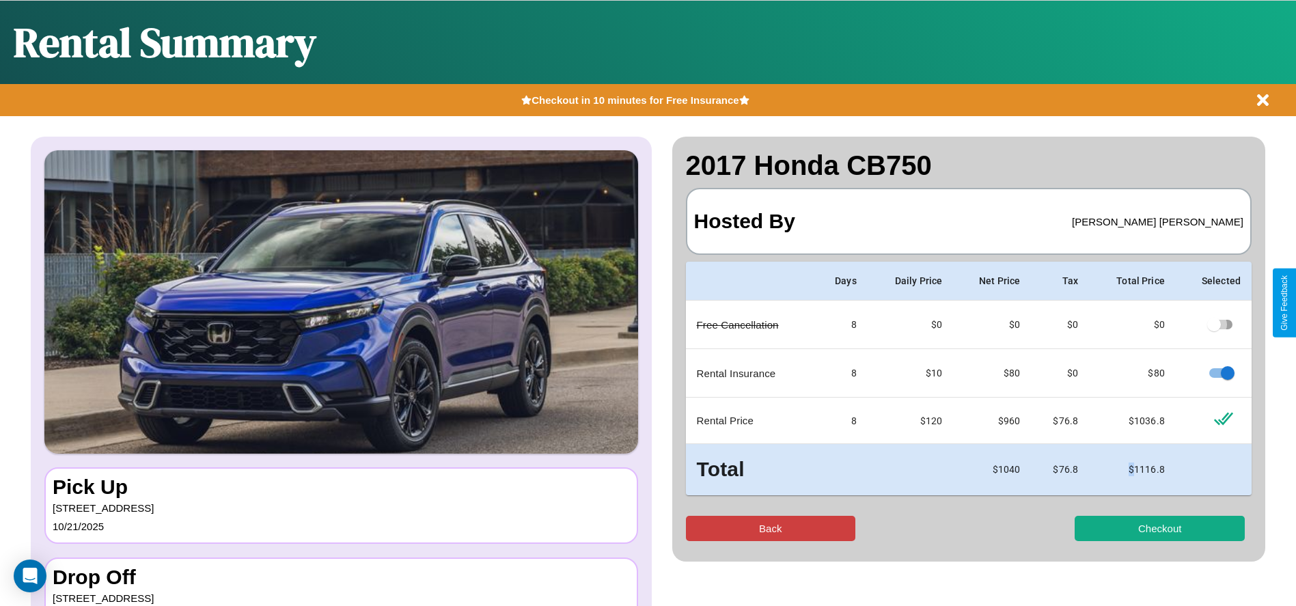
click at [770, 528] on button "Back" at bounding box center [771, 528] width 170 height 25
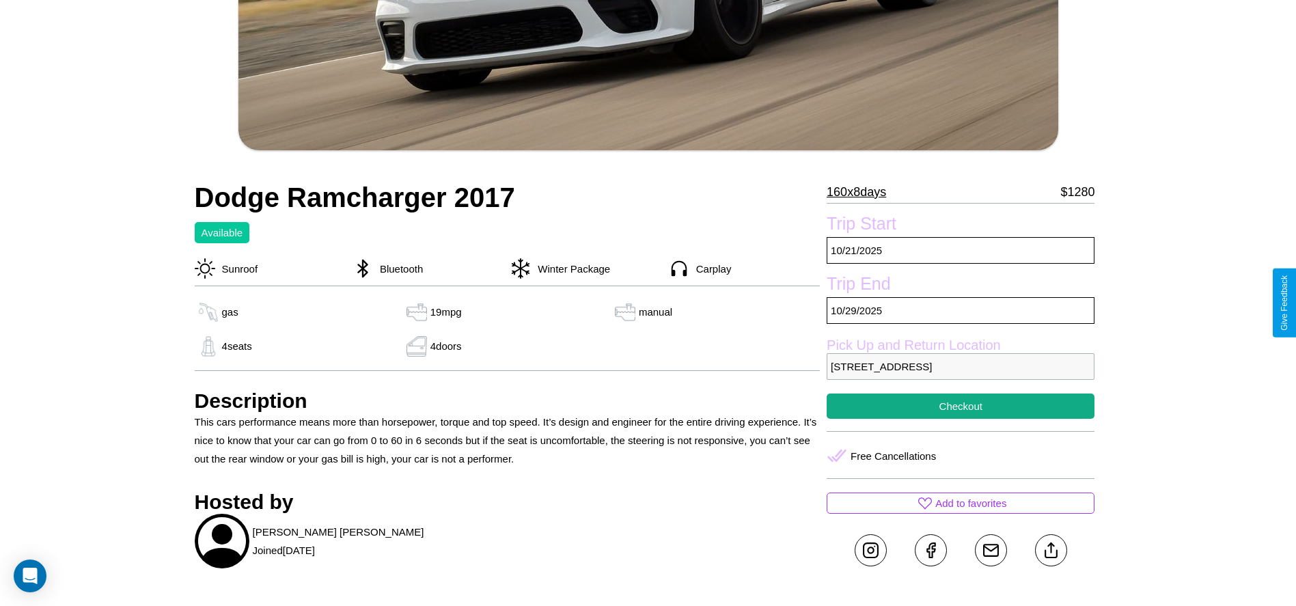
scroll to position [533, 0]
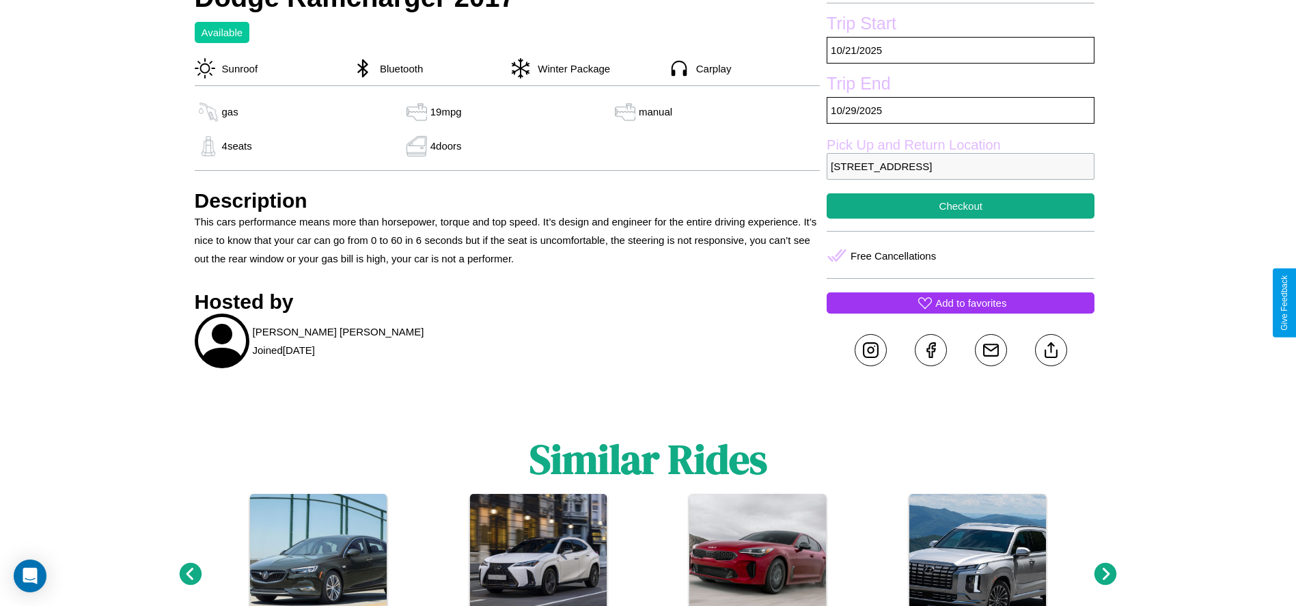
click at [961, 303] on p "Add to favorites" at bounding box center [970, 303] width 71 height 18
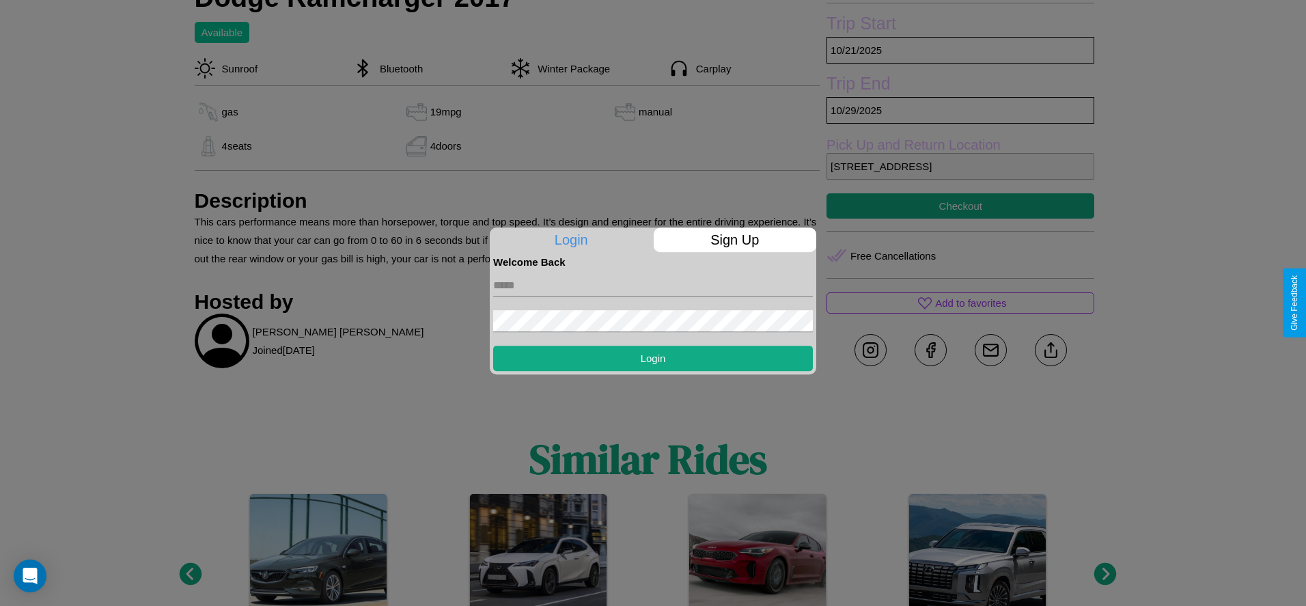
click at [734, 240] on p "Sign Up" at bounding box center [735, 240] width 163 height 25
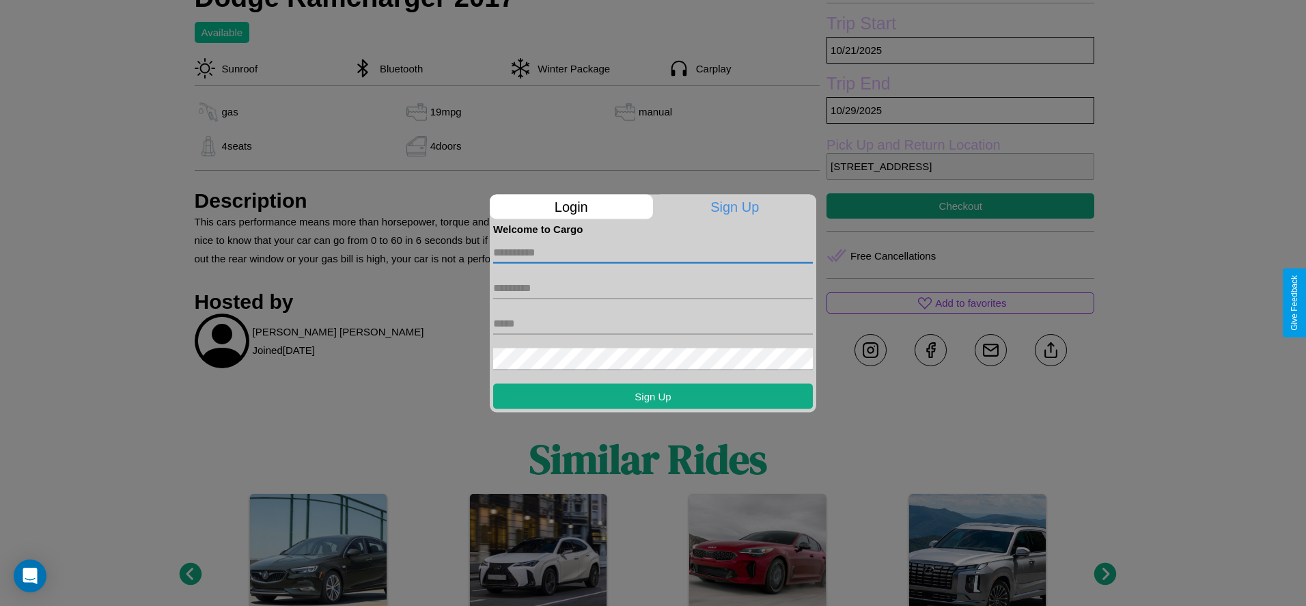
click at [653, 252] on input "text" at bounding box center [653, 252] width 320 height 22
type input "******"
click at [653, 288] on input "text" at bounding box center [653, 288] width 320 height 22
type input "******"
click at [653, 323] on input "text" at bounding box center [653, 323] width 320 height 22
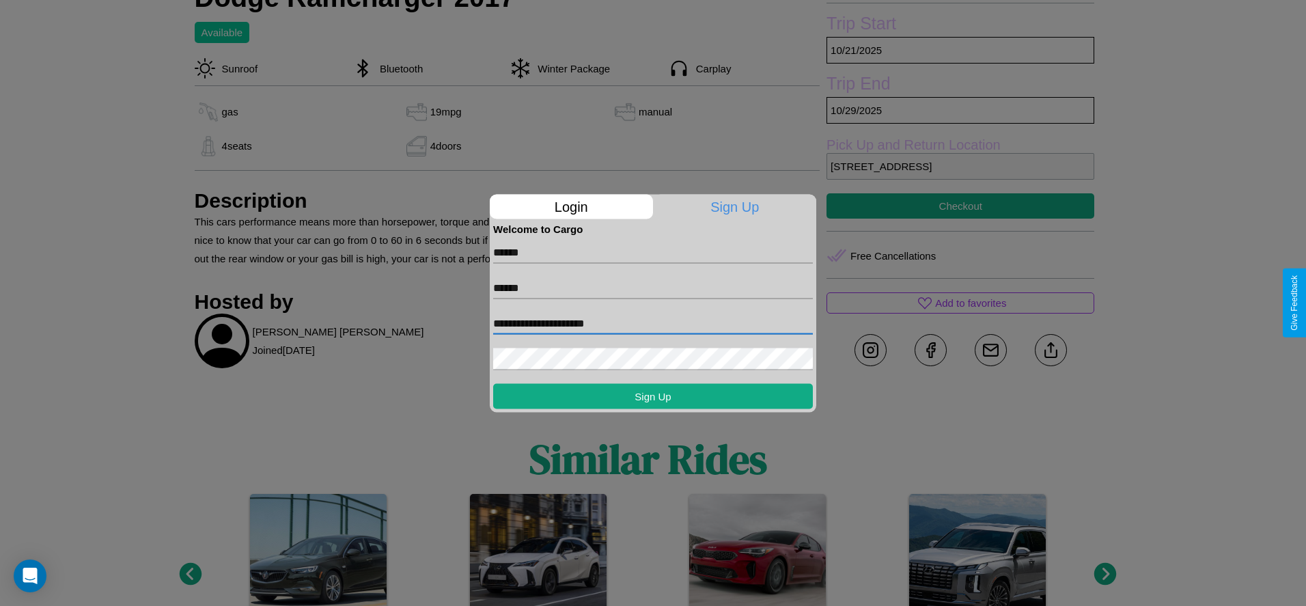
type input "**********"
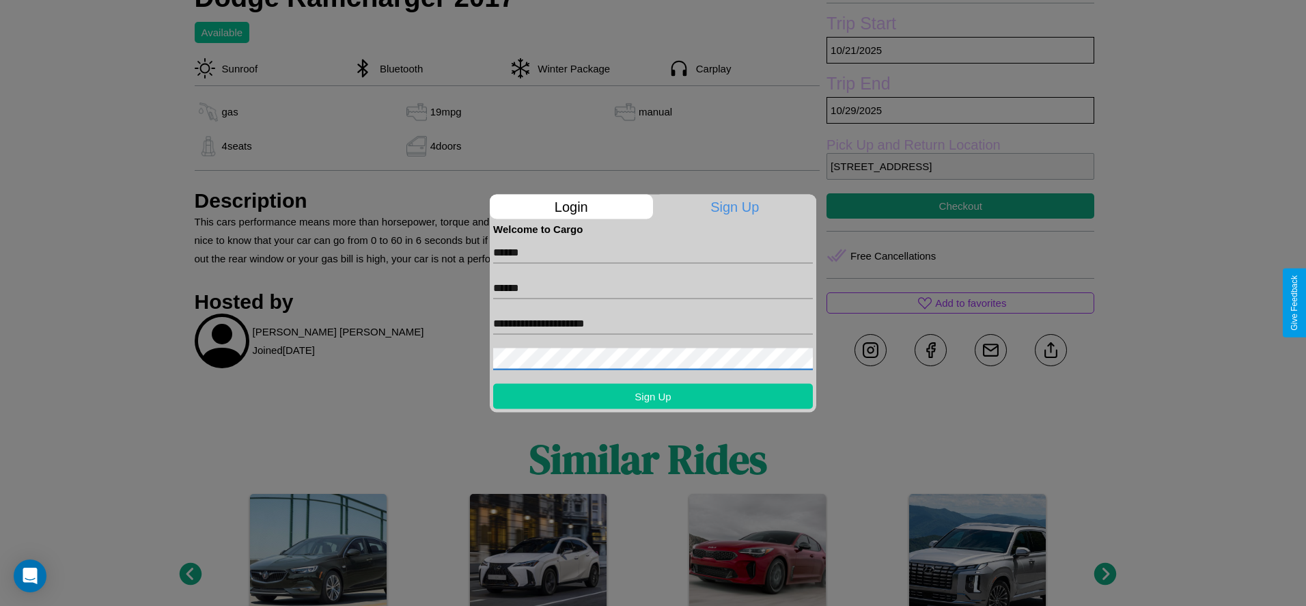
click at [653, 396] on button "Sign Up" at bounding box center [653, 395] width 320 height 25
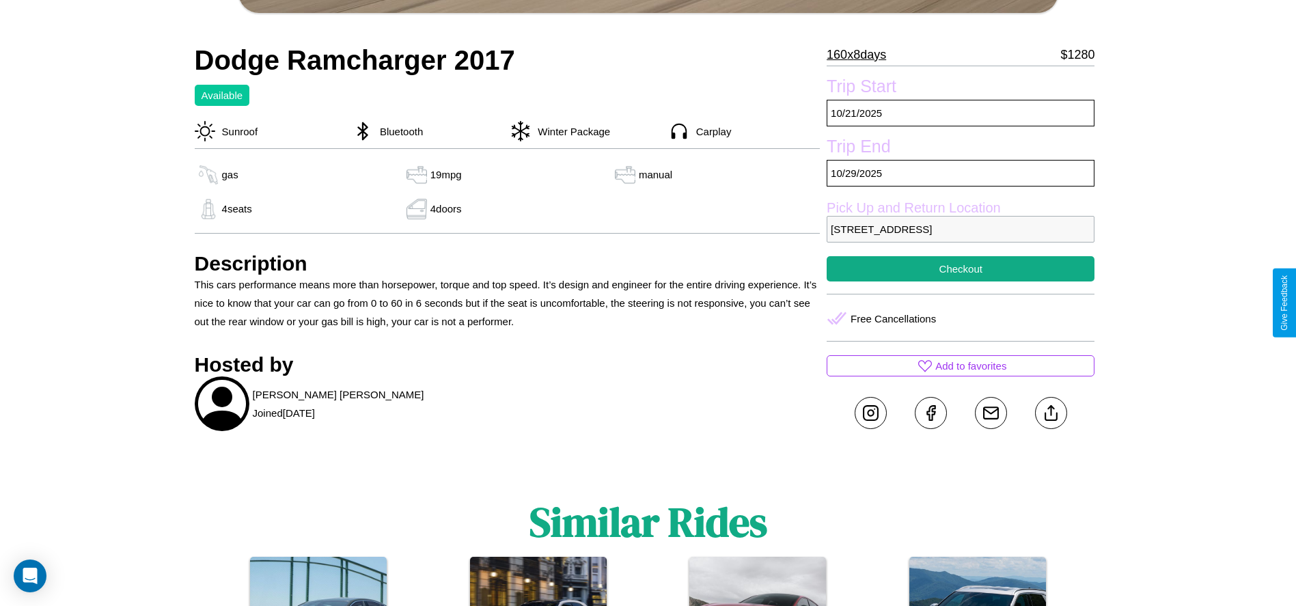
scroll to position [436, 0]
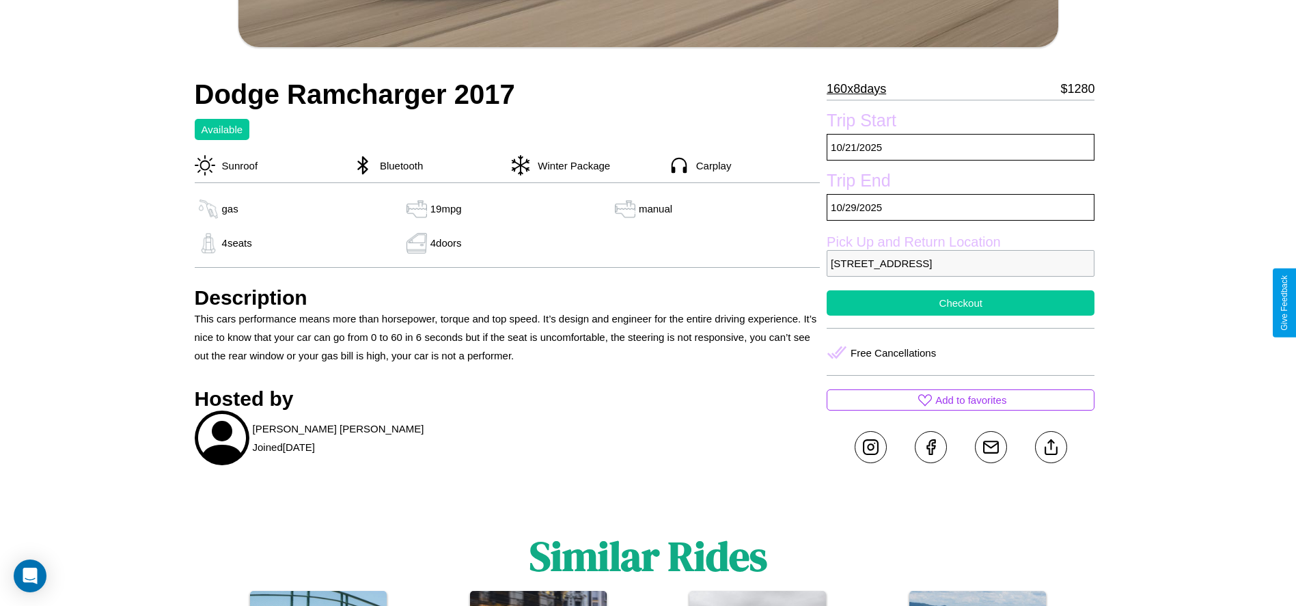
click at [961, 303] on button "Checkout" at bounding box center [961, 302] width 268 height 25
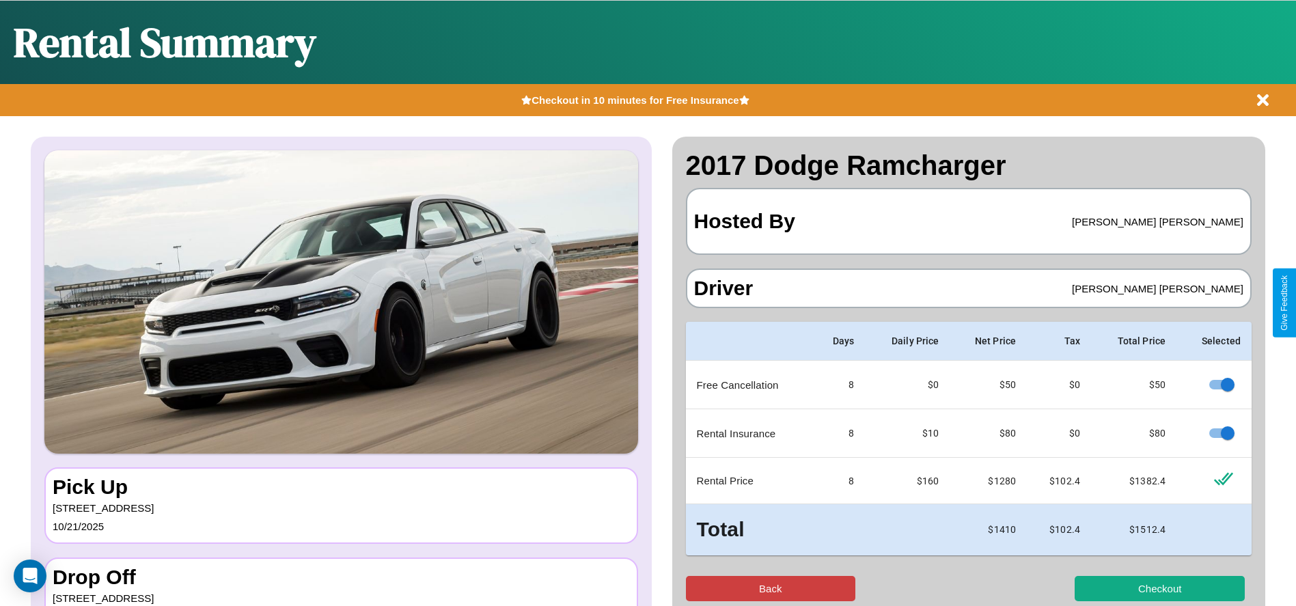
click at [770, 588] on button "Back" at bounding box center [771, 588] width 170 height 25
